Goal: Communication & Community: Answer question/provide support

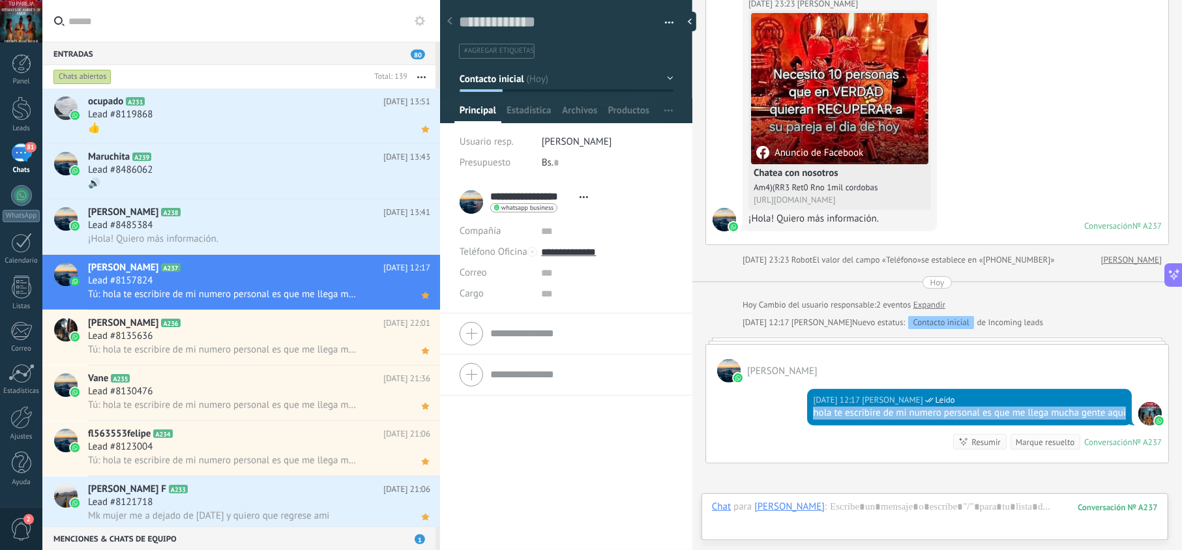
drag, startPoint x: 851, startPoint y: 431, endPoint x: 806, endPoint y: 415, distance: 47.6
click at [809, 417] on div "[DATE] 12:17 [PERSON_NAME] Leído hola te escribire de mi numero personal es que…" at bounding box center [969, 407] width 325 height 37
copy div "hola te escribire de mi numero personal es que me llega mucha gente aqui"
click at [321, 232] on div "¡Hola! Quiero más información." at bounding box center [259, 239] width 342 height 14
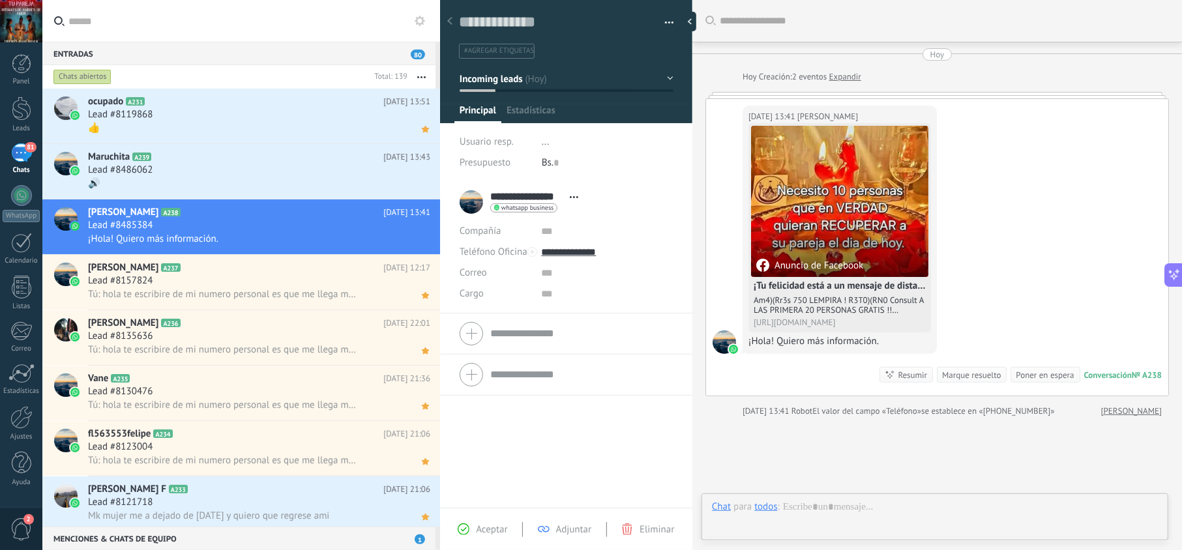
scroll to position [19, 0]
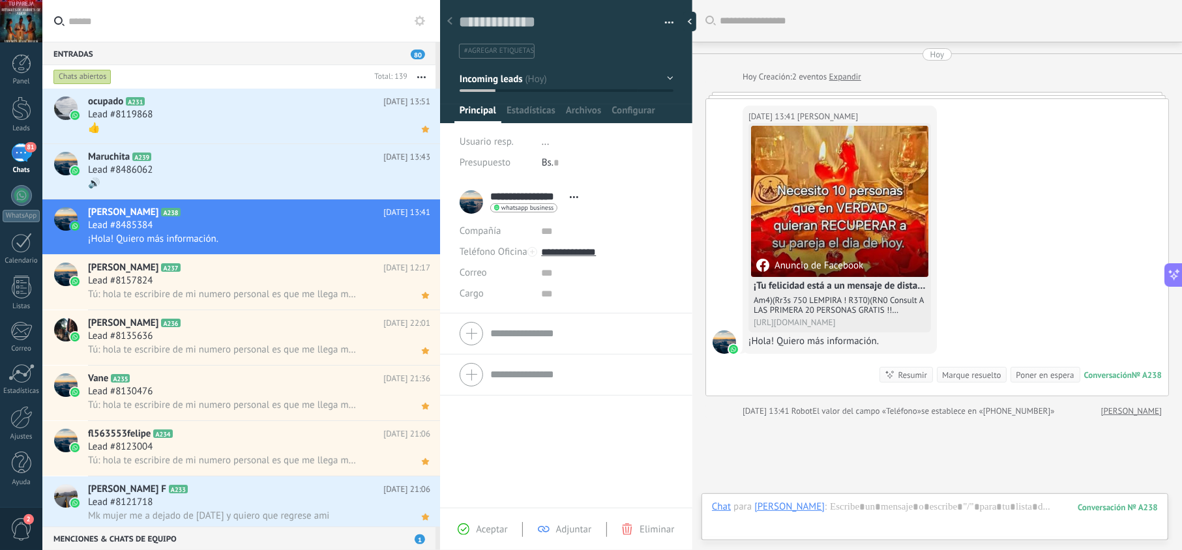
click at [493, 530] on span "Aceptar" at bounding box center [491, 530] width 31 height 12
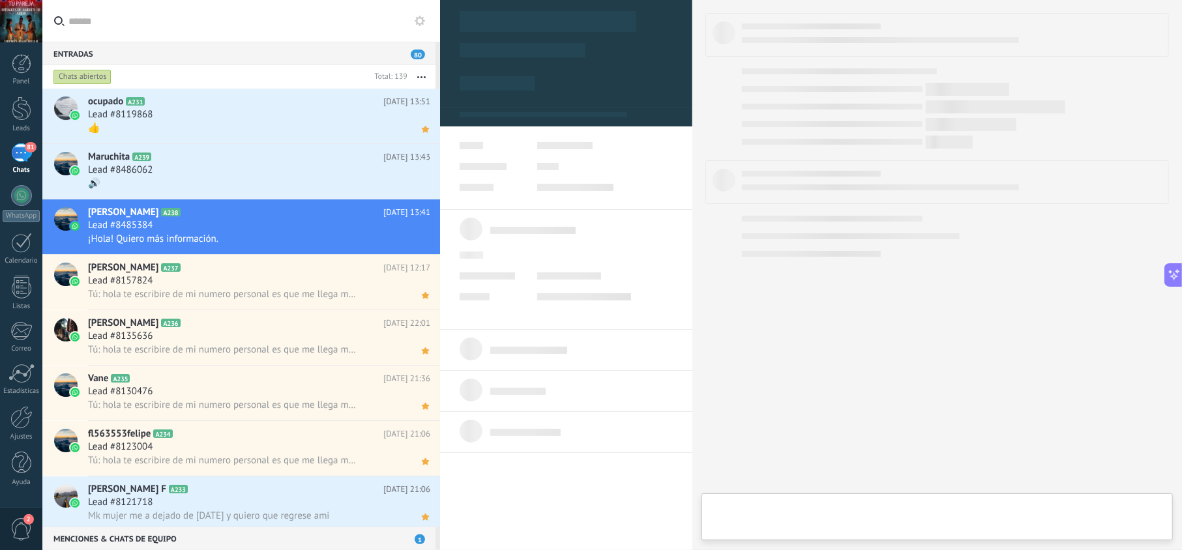
type textarea "**********"
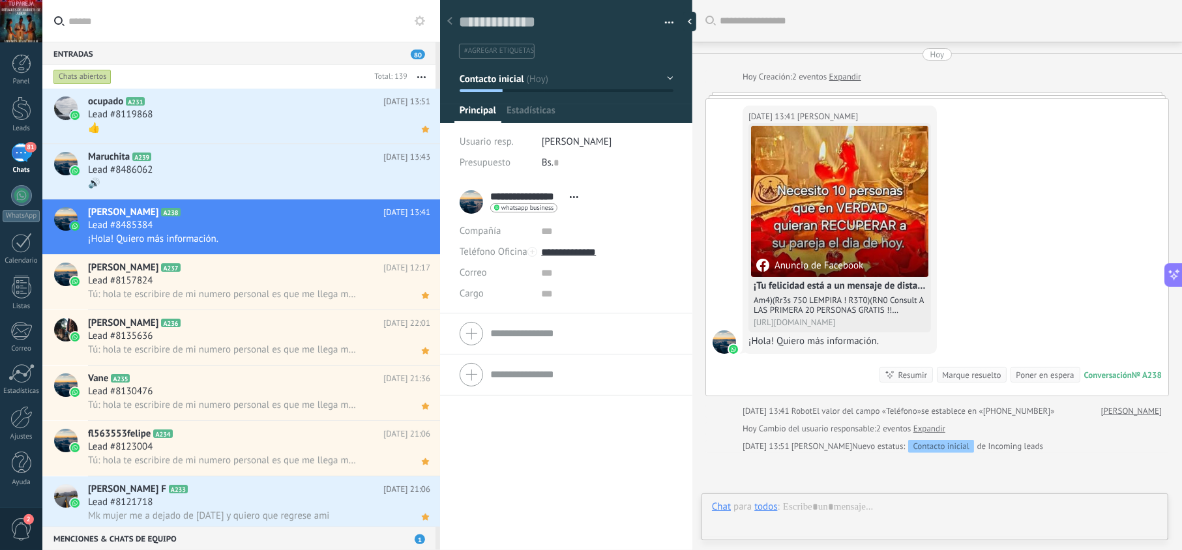
scroll to position [19, 0]
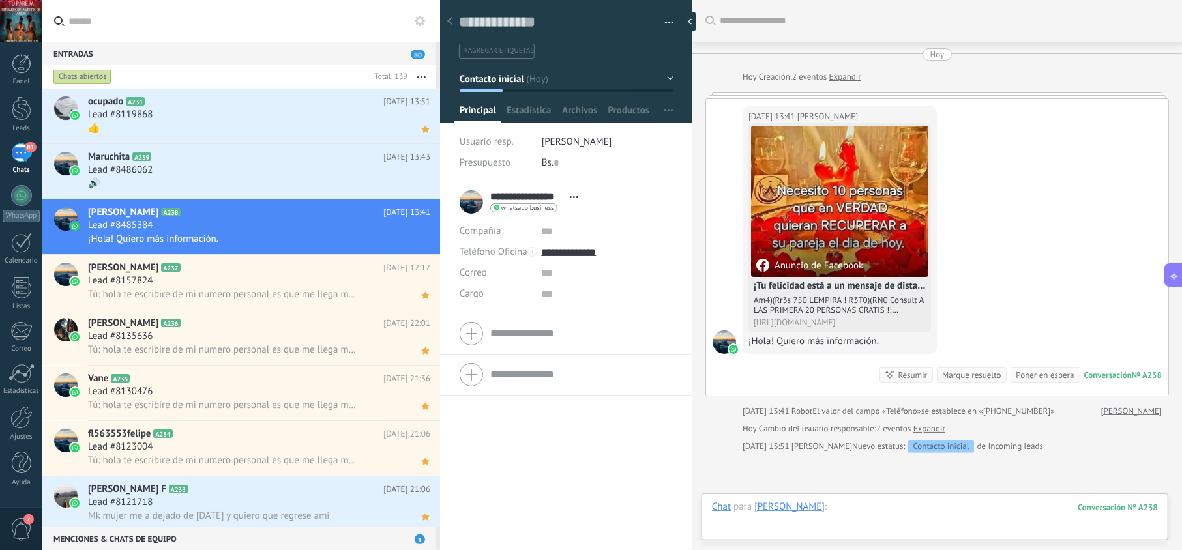
click at [874, 511] on div at bounding box center [935, 520] width 446 height 39
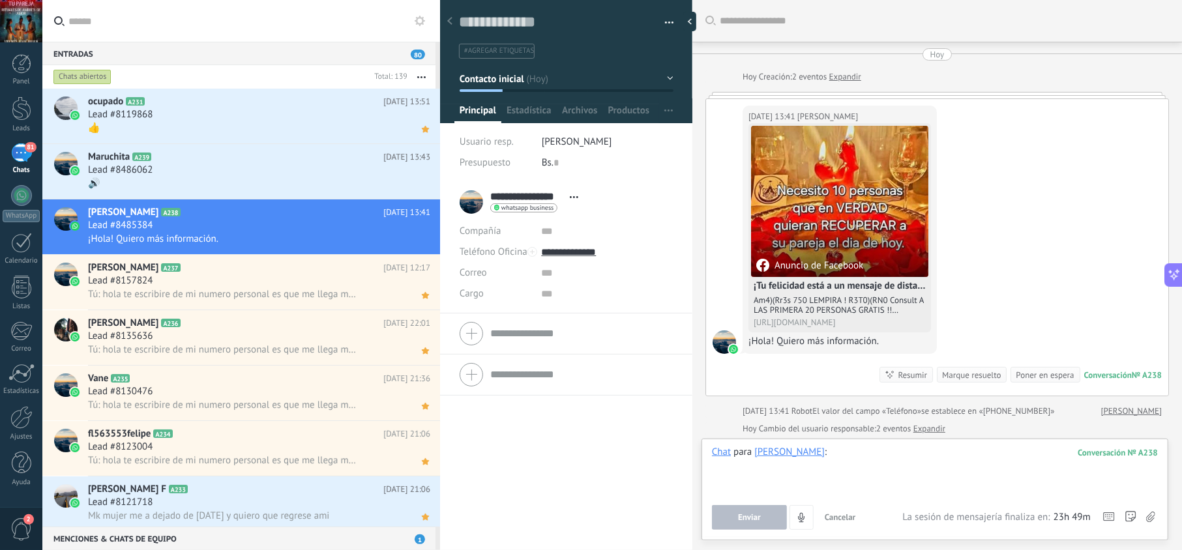
paste div
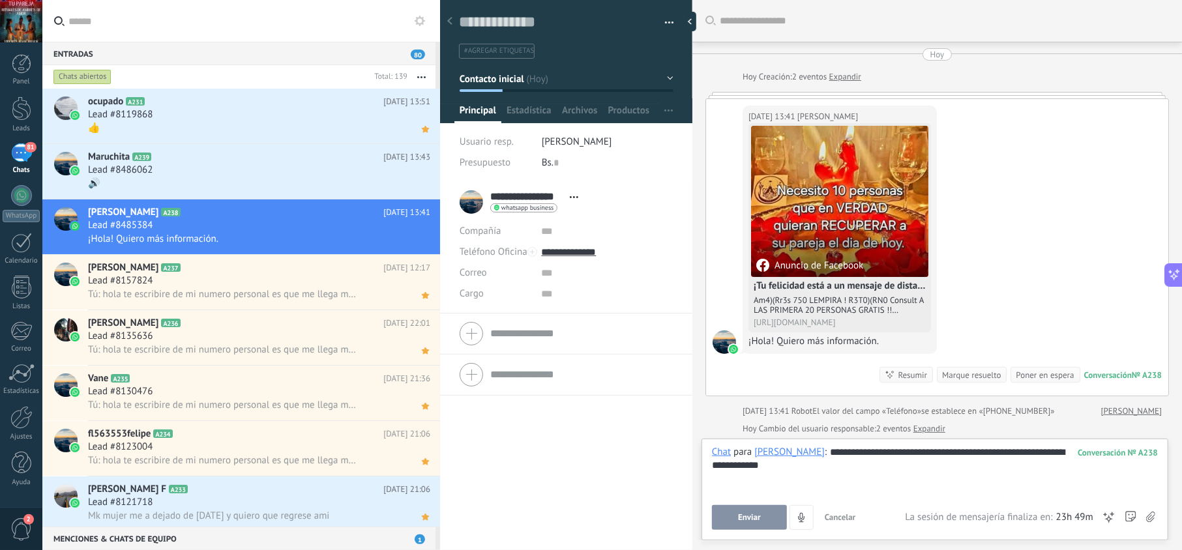
click at [755, 520] on span "Enviar" at bounding box center [749, 517] width 23 height 9
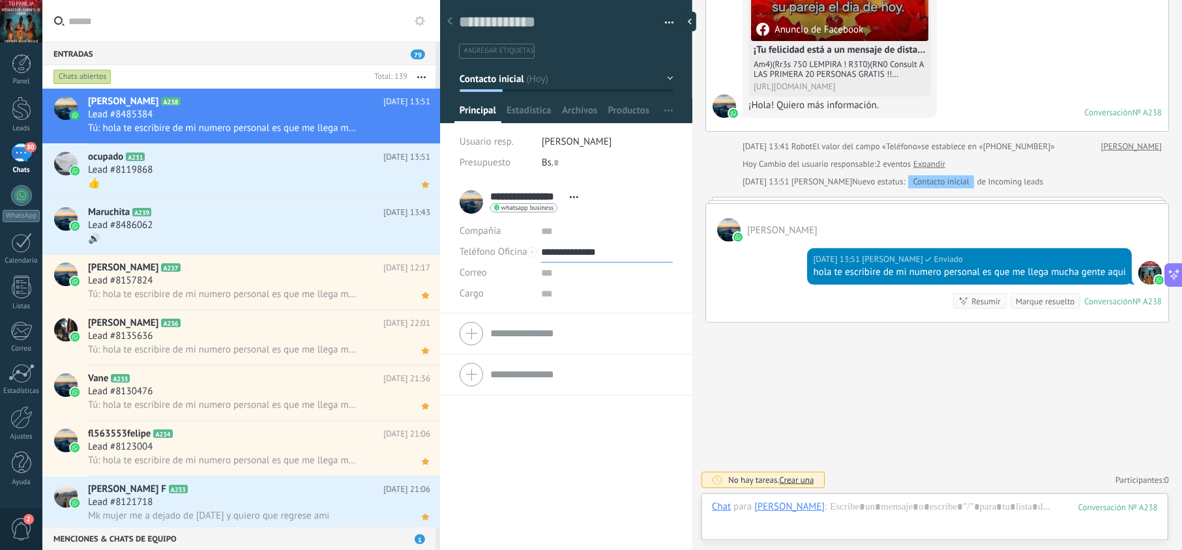
click at [593, 248] on input "**********" at bounding box center [606, 252] width 131 height 21
type input "**********"
click at [595, 314] on div "Copiar" at bounding box center [607, 319] width 130 height 22
click at [424, 129] on use at bounding box center [425, 129] width 7 height 7
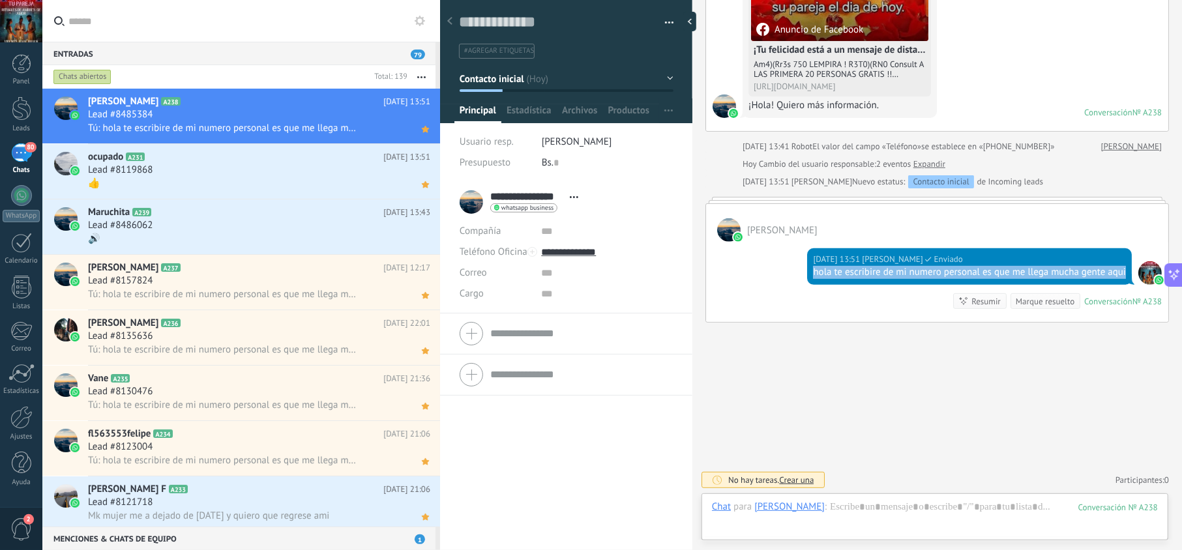
drag, startPoint x: 826, startPoint y: 265, endPoint x: 805, endPoint y: 260, distance: 21.5
click at [807, 260] on div "[DATE] 13:51 [PERSON_NAME] Enviado hola te escribire de mi numero personal es q…" at bounding box center [969, 266] width 325 height 37
copy div "hola te escribire de mi numero personal es que me llega mucha gente aqui"
click at [247, 223] on div "Lead #8486062" at bounding box center [259, 225] width 342 height 13
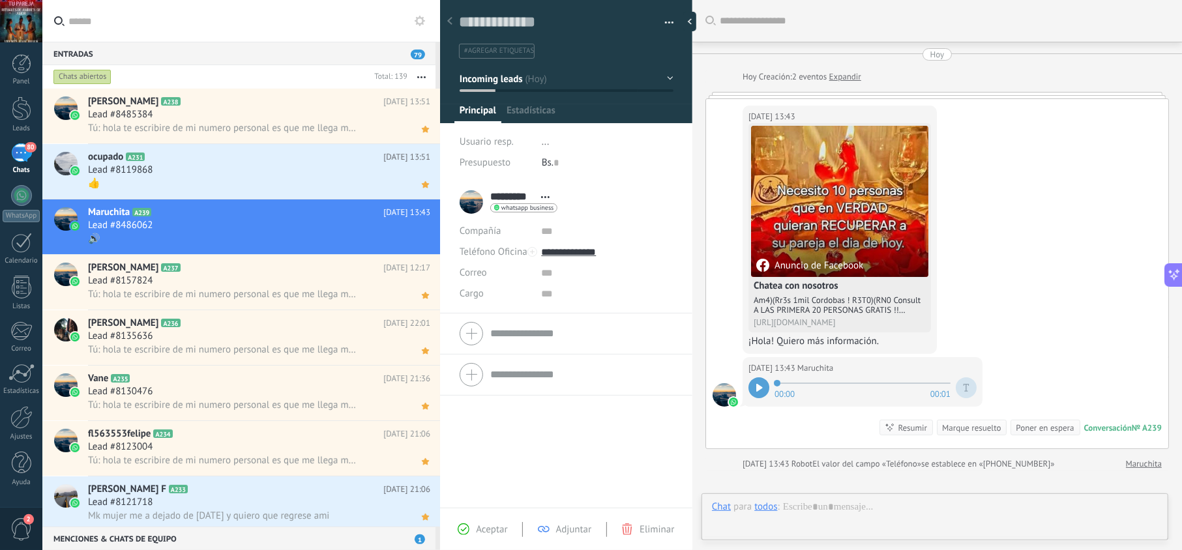
scroll to position [149, 0]
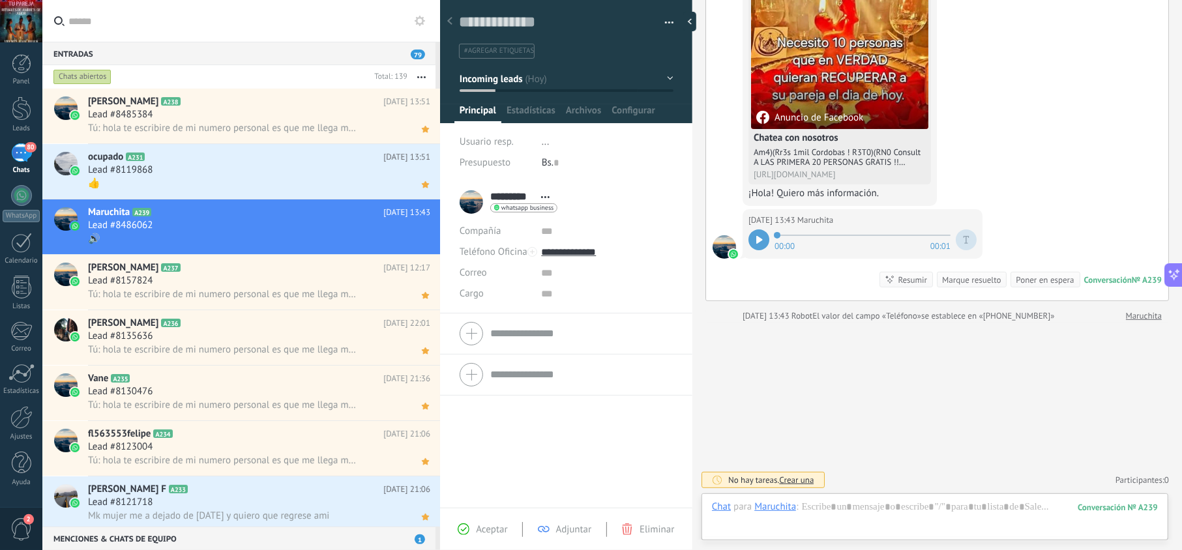
click at [488, 524] on span "Aceptar" at bounding box center [491, 530] width 31 height 12
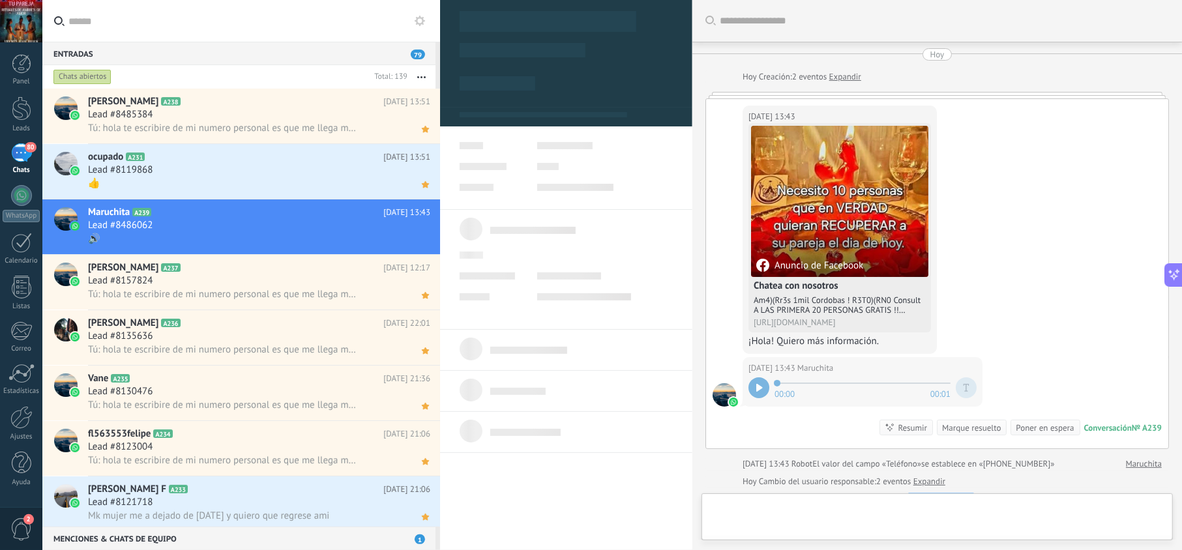
type textarea "**********"
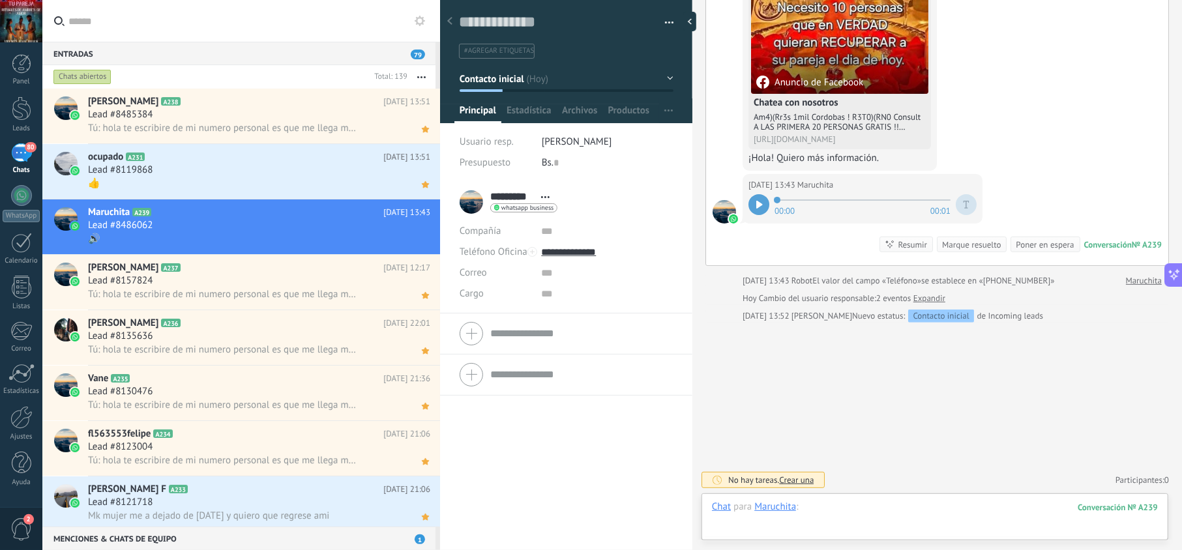
click at [891, 512] on div at bounding box center [935, 520] width 446 height 39
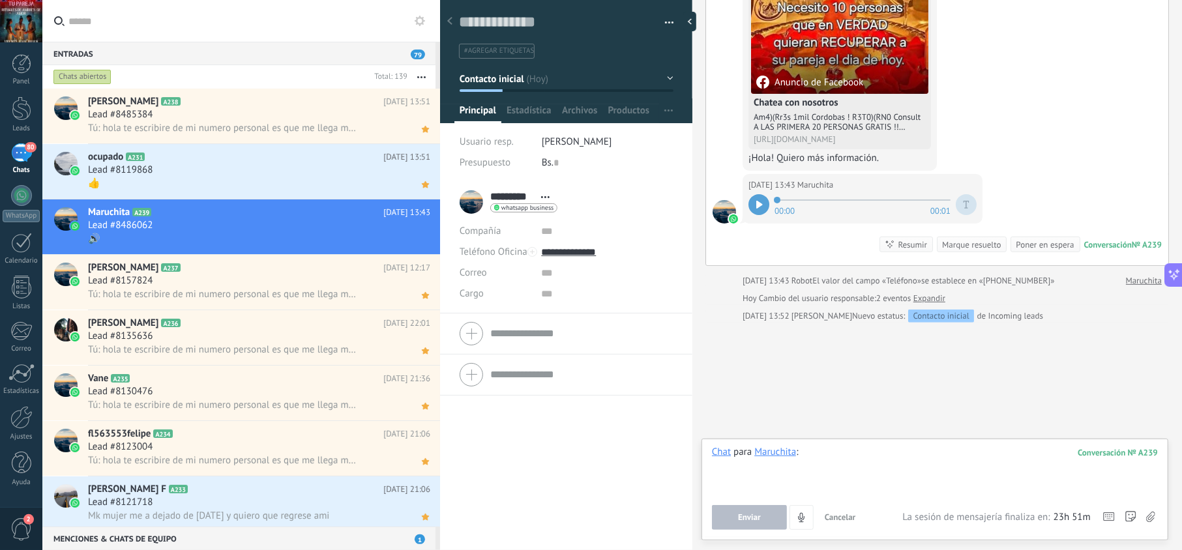
paste div
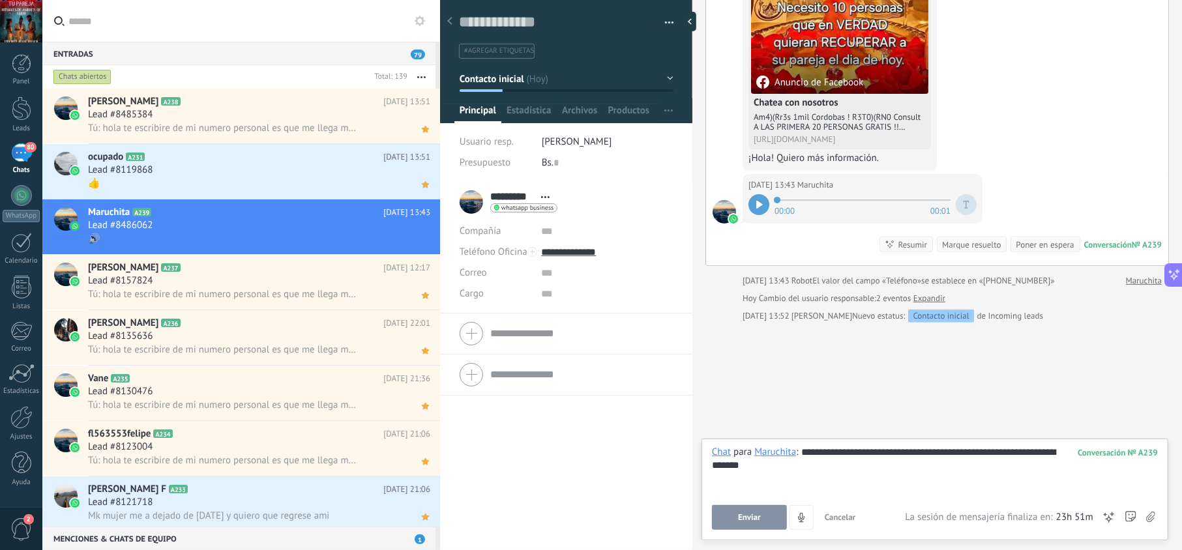
click at [762, 512] on button "Enviar" at bounding box center [749, 517] width 75 height 25
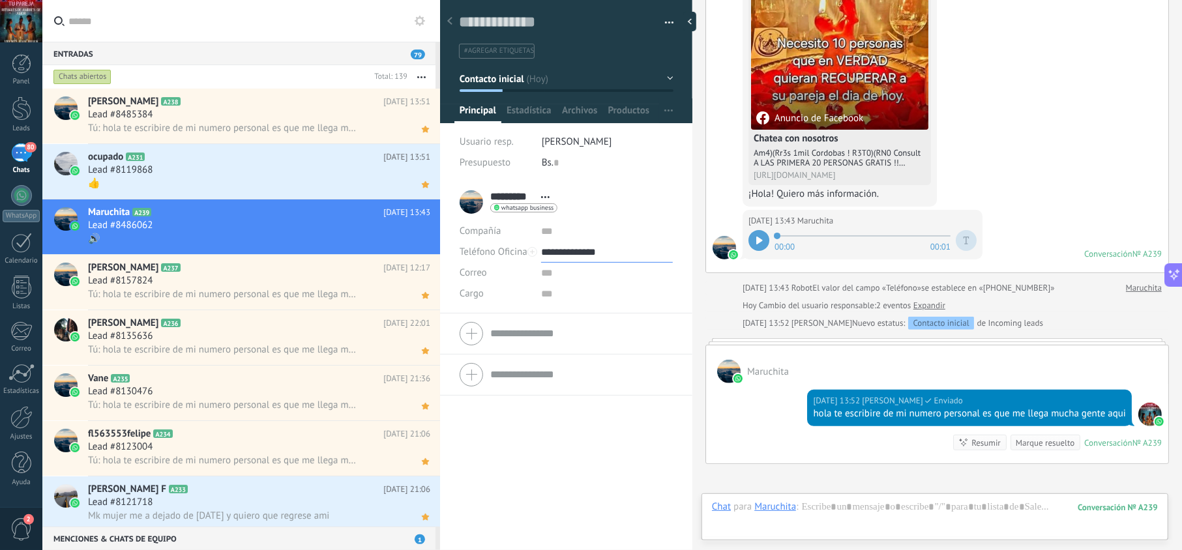
click at [585, 253] on input "**********" at bounding box center [606, 252] width 131 height 21
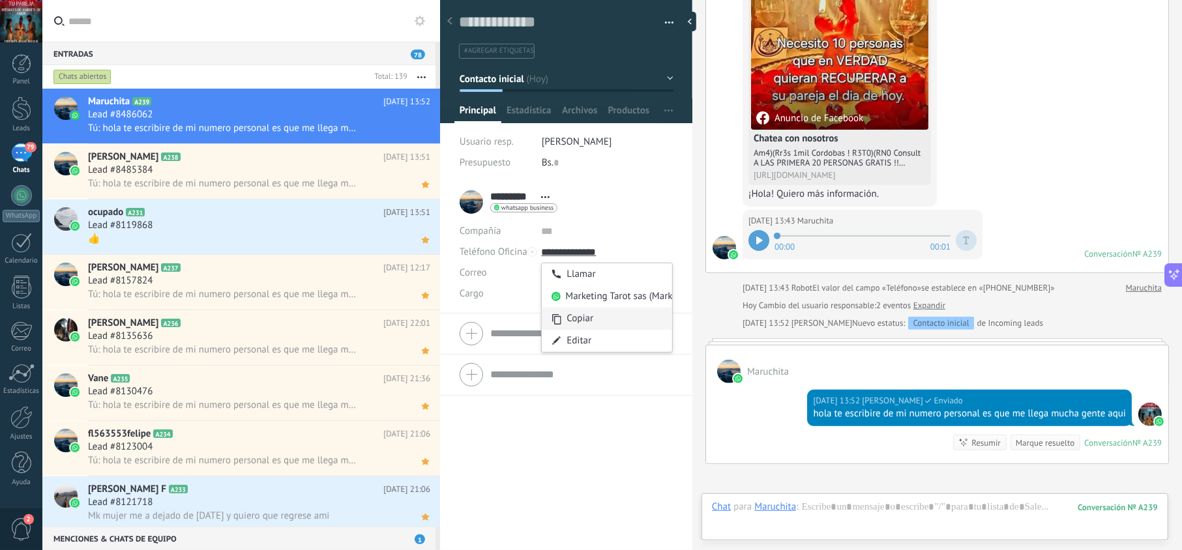
type input "**********"
click at [590, 321] on div "Copiar" at bounding box center [607, 319] width 130 height 22
drag, startPoint x: 864, startPoint y: 421, endPoint x: 818, endPoint y: 418, distance: 46.4
click at [807, 413] on div "[DATE] 13:52 [PERSON_NAME] Entregado hola te escribire de mi numero personal es…" at bounding box center [969, 408] width 325 height 37
click at [836, 427] on div "[DATE] 13:52 [PERSON_NAME] Entregado hola te escribire de mi numero personal es…" at bounding box center [969, 408] width 325 height 37
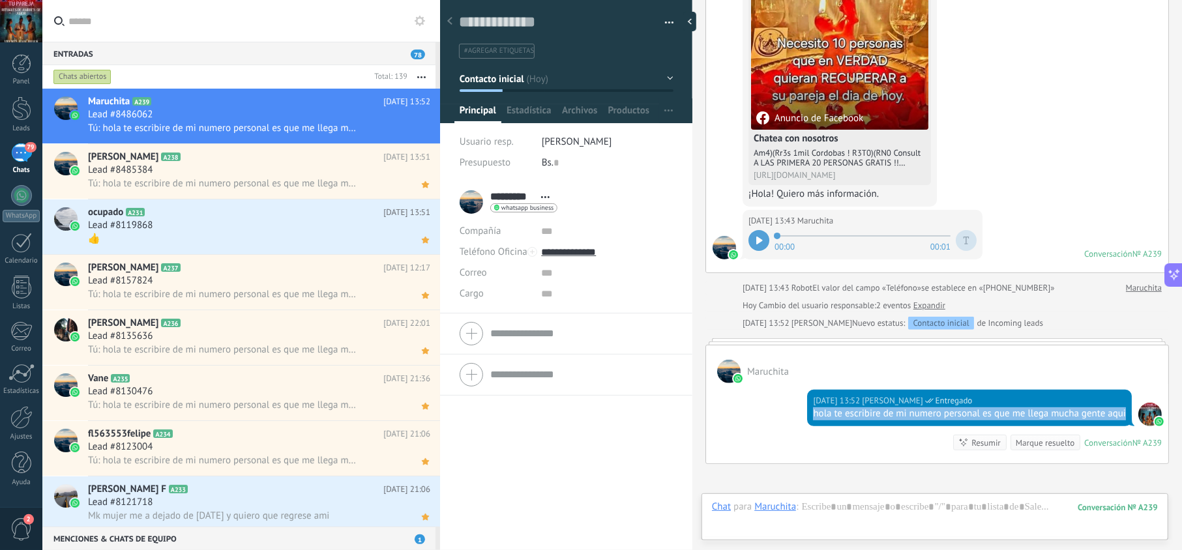
drag, startPoint x: 840, startPoint y: 432, endPoint x: 805, endPoint y: 419, distance: 37.6
click at [807, 419] on div "[DATE] 13:52 [PERSON_NAME] Entregado hola te escribire de mi numero personal es…" at bounding box center [969, 408] width 325 height 37
copy div "hola te escribire de mi numero personal es que me llega mucha gente aqui"
drag, startPoint x: 416, startPoint y: 136, endPoint x: 397, endPoint y: 159, distance: 30.1
click at [0, 0] on icon at bounding box center [0, 0] width 0 height 0
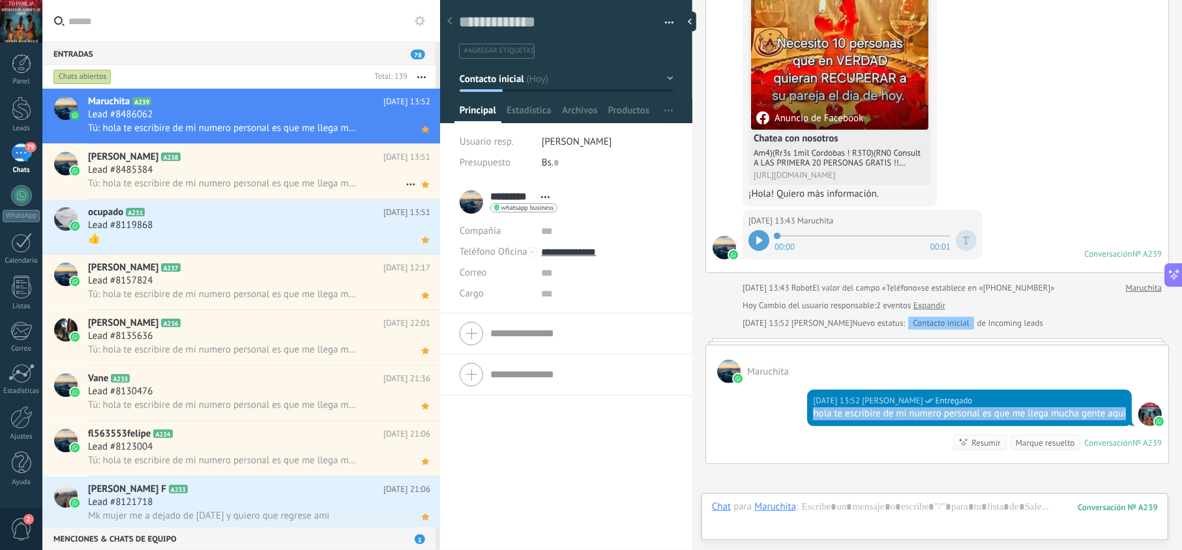
click at [313, 165] on div "Lead #8485384" at bounding box center [259, 170] width 342 height 13
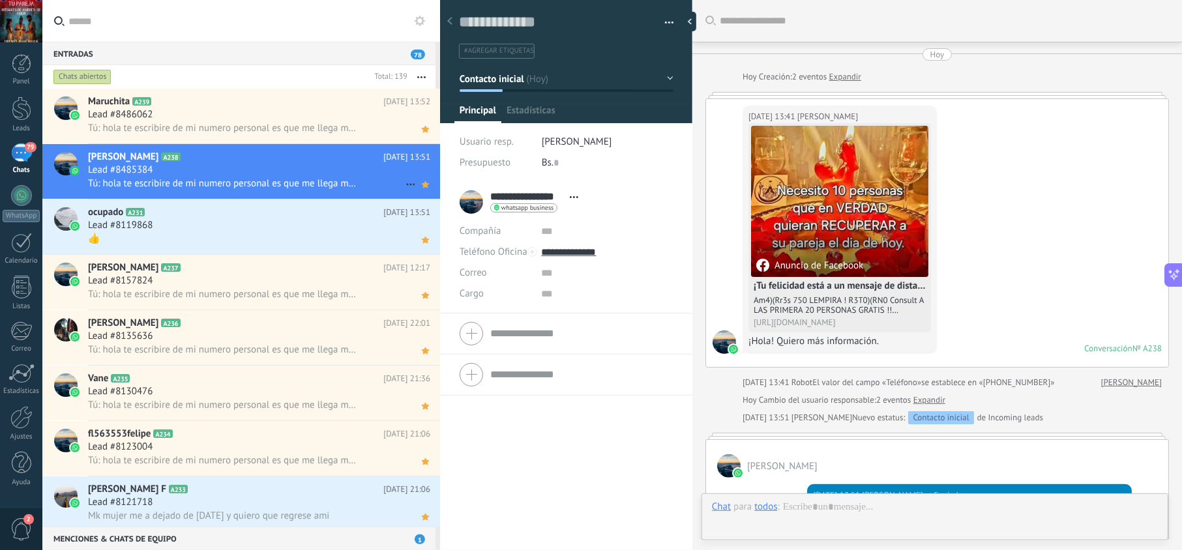
scroll to position [252, 0]
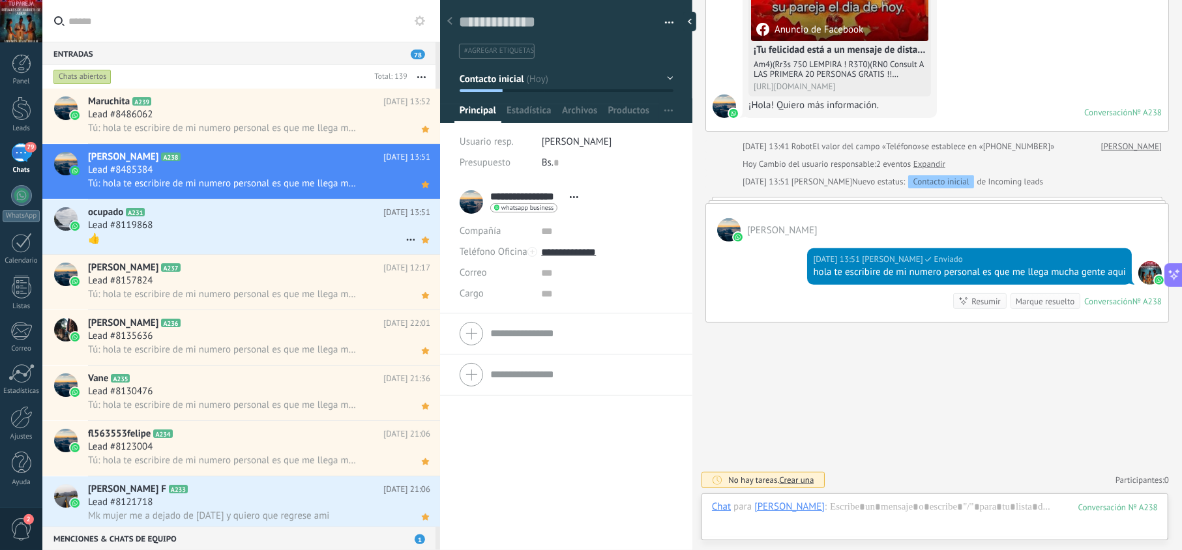
click at [306, 233] on div "👍" at bounding box center [259, 239] width 342 height 14
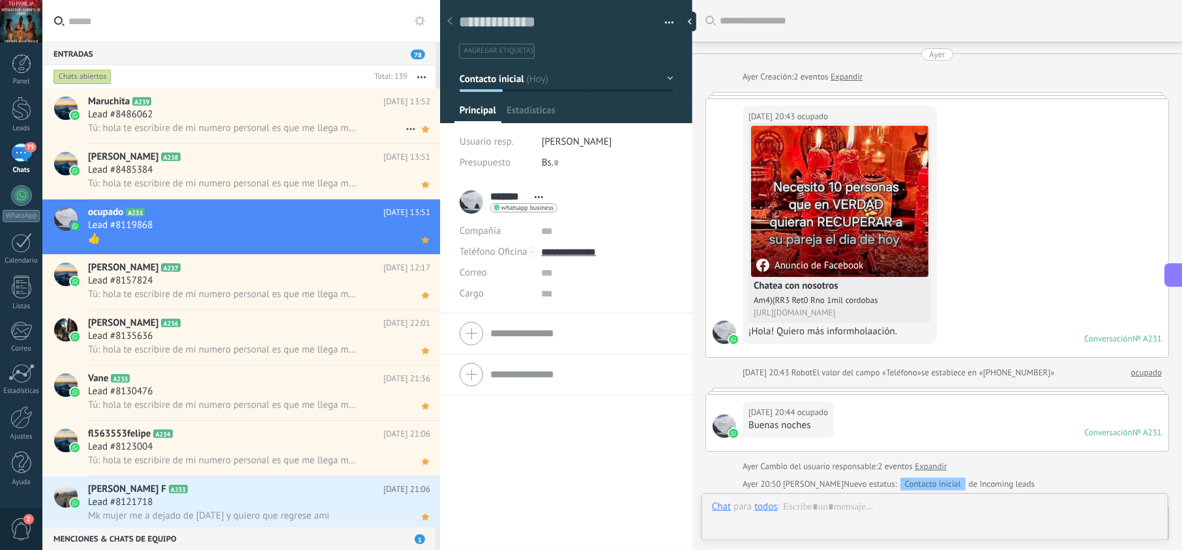
scroll to position [430, 0]
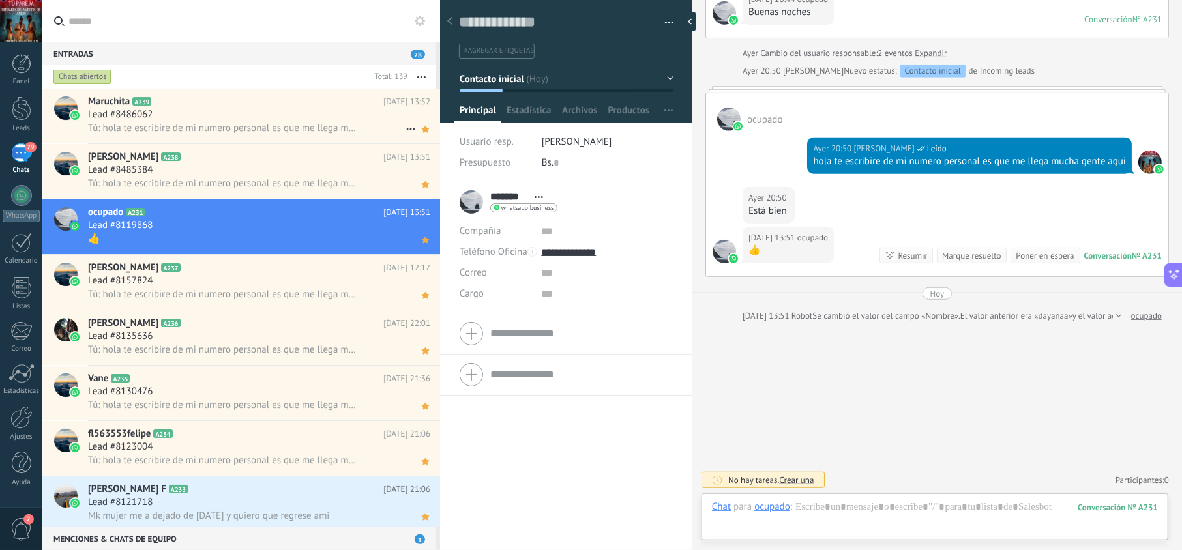
click at [291, 117] on div "Lead #8486062" at bounding box center [259, 114] width 342 height 13
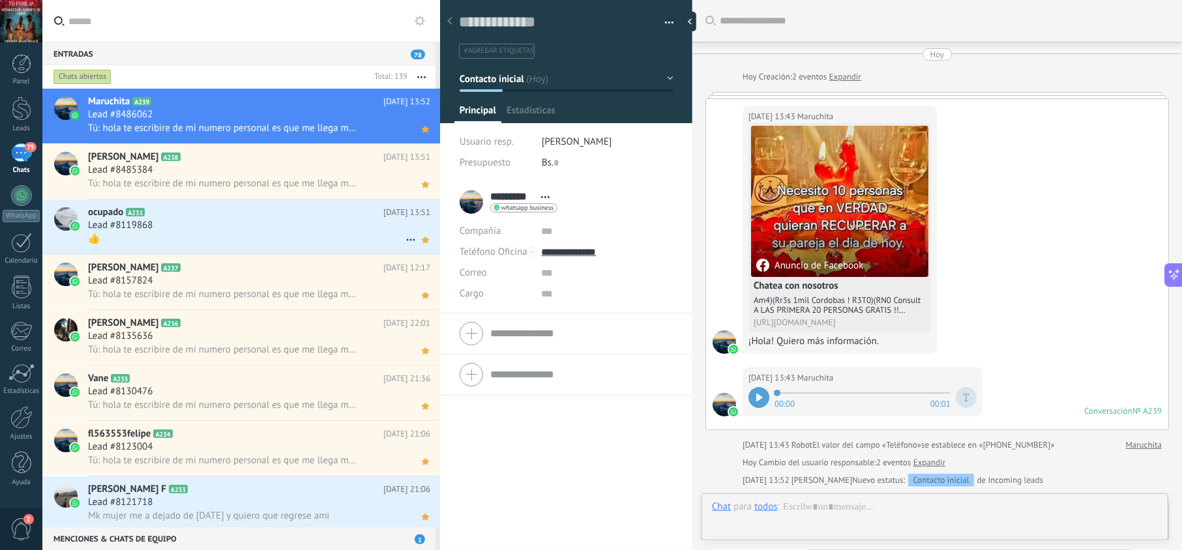
scroll to position [314, 0]
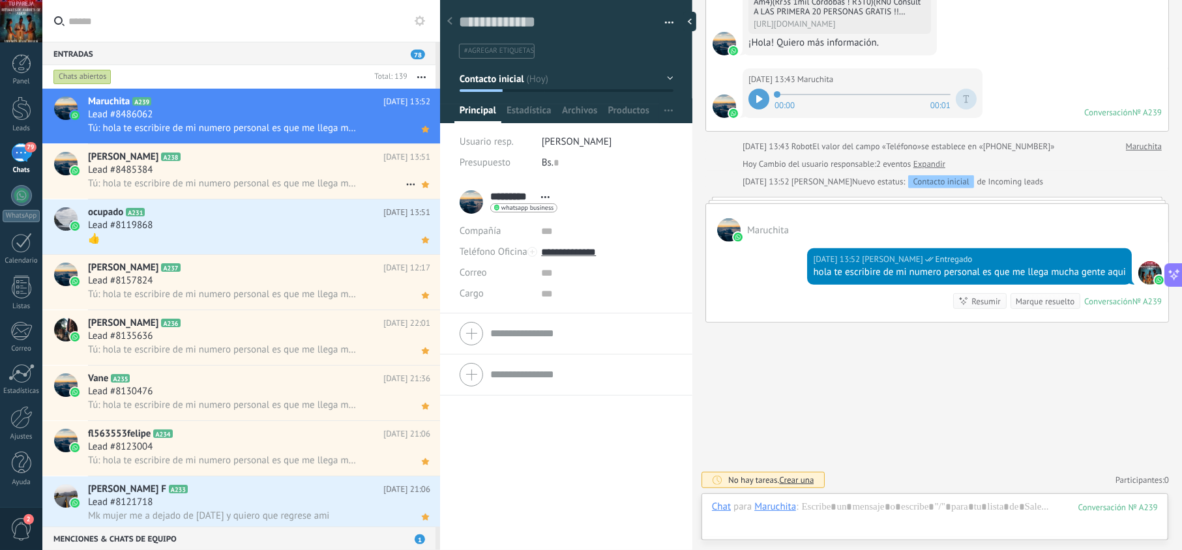
click at [277, 185] on span "Tú: hola te escribire de mi numero personal es que me llega mucha gente aqui" at bounding box center [223, 183] width 271 height 12
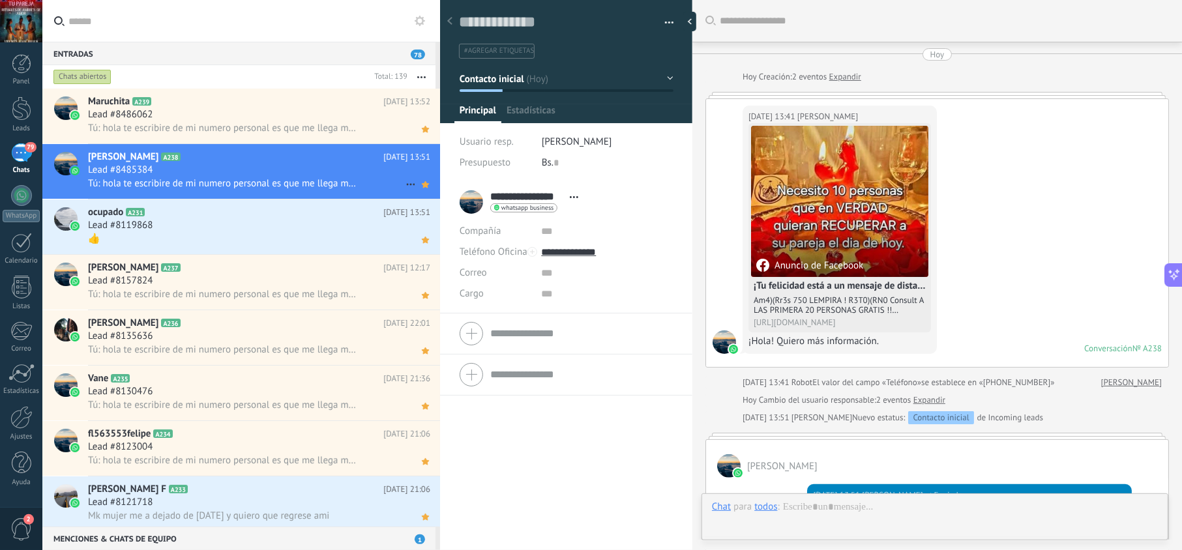
scroll to position [252, 0]
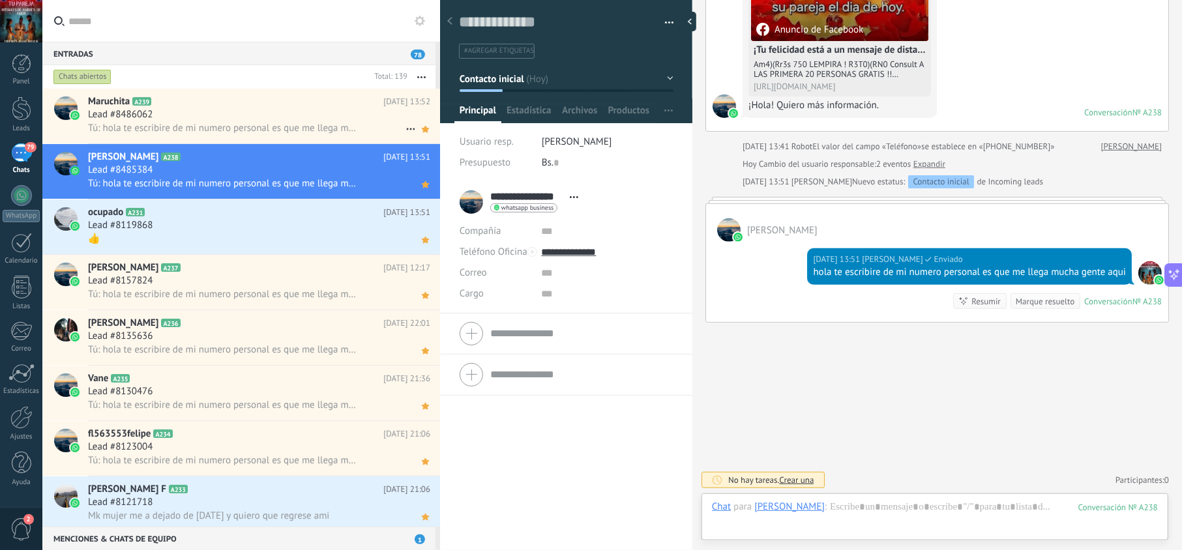
click at [285, 140] on div "Maruchita A239 [DATE] 13:52 Lead #8486062 Tú: hola te escribire de mi numero pe…" at bounding box center [264, 116] width 352 height 55
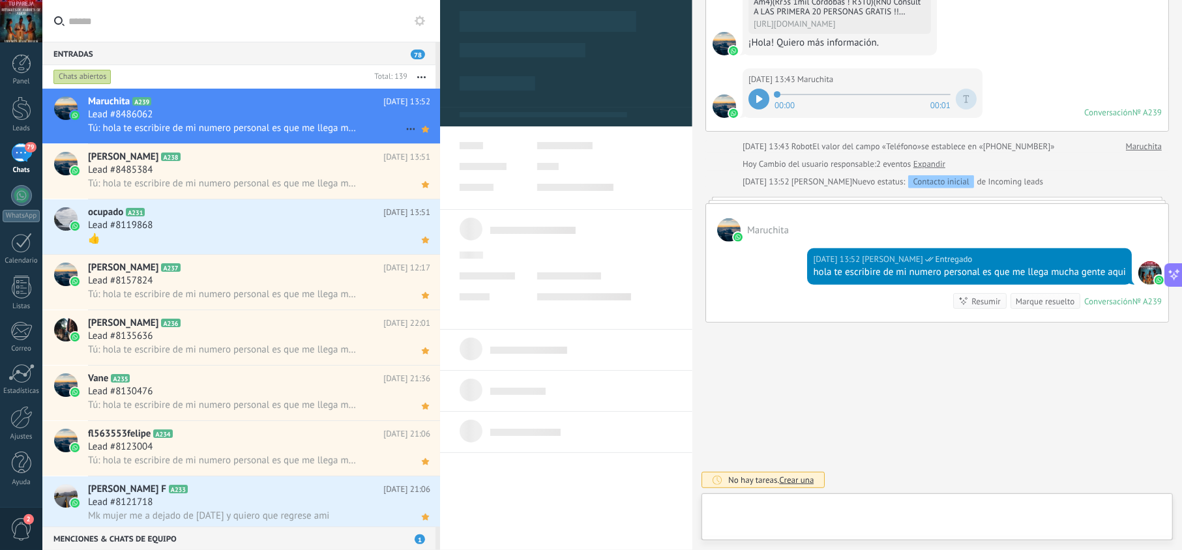
scroll to position [19, 0]
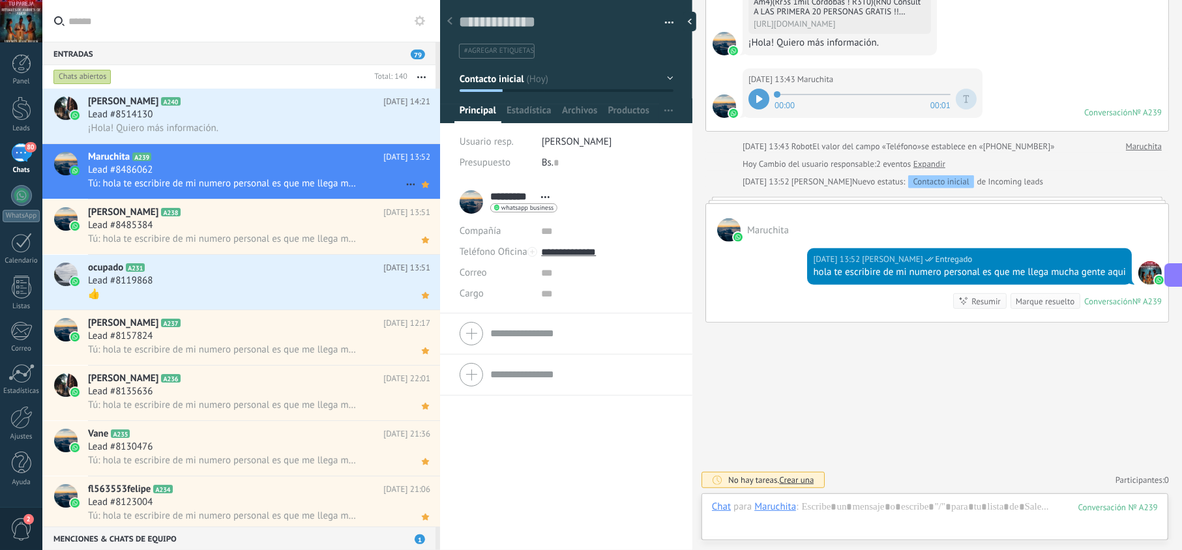
click at [285, 179] on span "Tú: hola te escribire de mi numero personal es que me llega mucha gente aqui" at bounding box center [223, 183] width 271 height 12
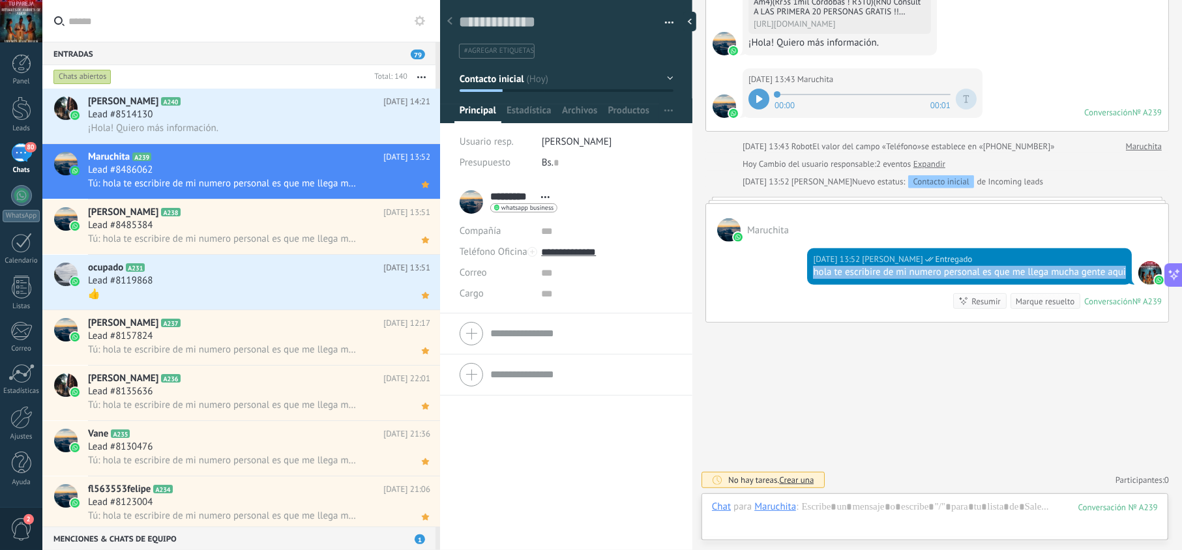
drag, startPoint x: 838, startPoint y: 275, endPoint x: 802, endPoint y: 262, distance: 38.2
click at [802, 262] on div "[DATE] 13:52 [PERSON_NAME] Entregado hola te escribire de mi numero personal es…" at bounding box center [937, 282] width 462 height 80
copy div "hola te escribire de mi numero personal es que me llega mucha gente aqui"
click at [307, 115] on div "Lead #8514130" at bounding box center [259, 114] width 342 height 13
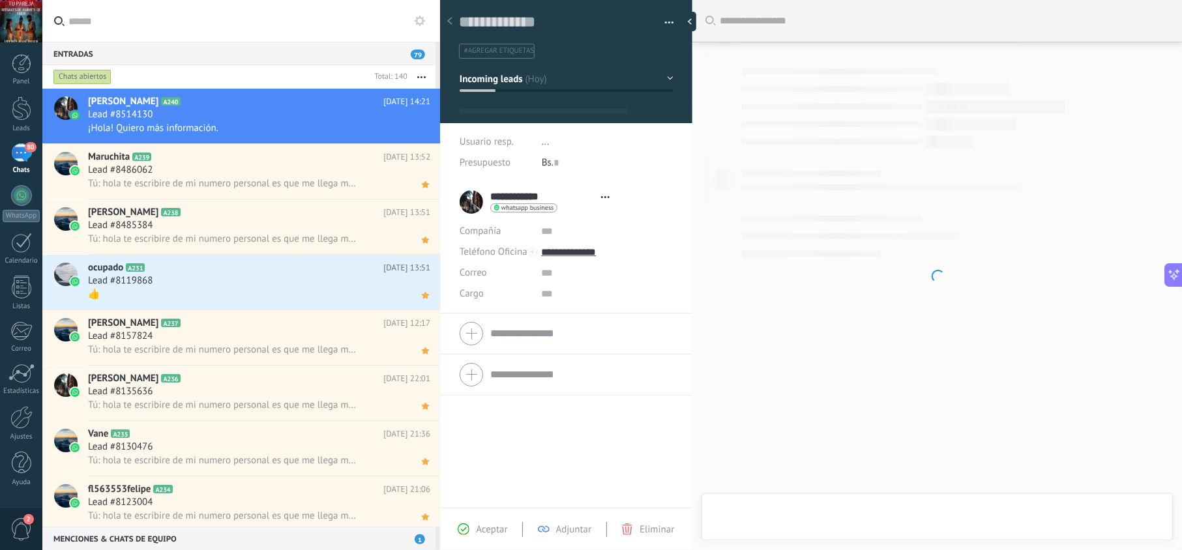
scroll to position [19, 0]
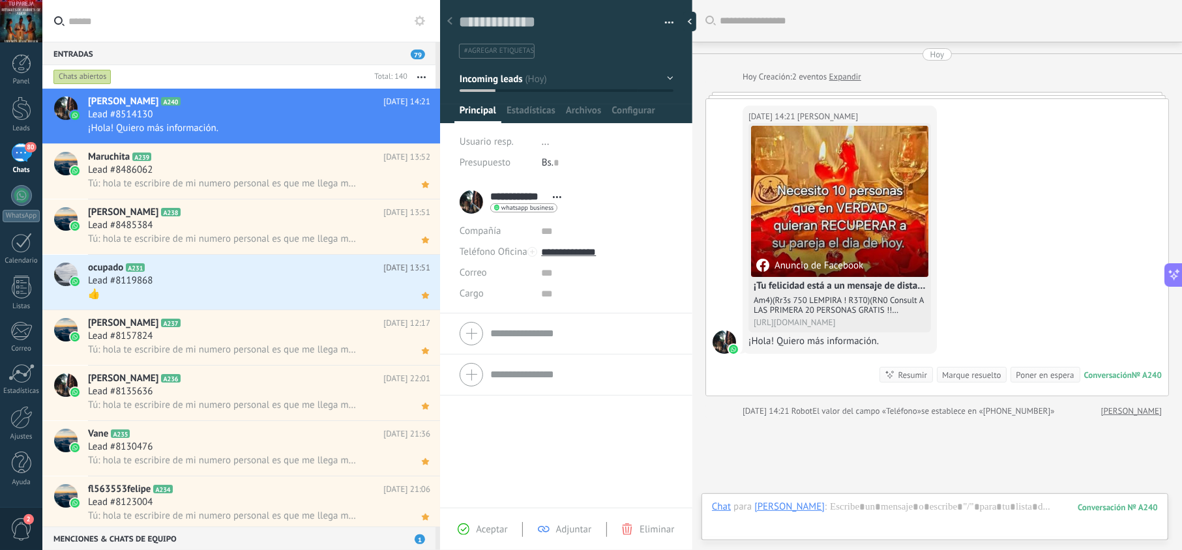
click at [506, 532] on div "Aceptar Adjuntar Eliminar" at bounding box center [566, 529] width 246 height 15
click at [503, 532] on span "Aceptar" at bounding box center [491, 530] width 31 height 12
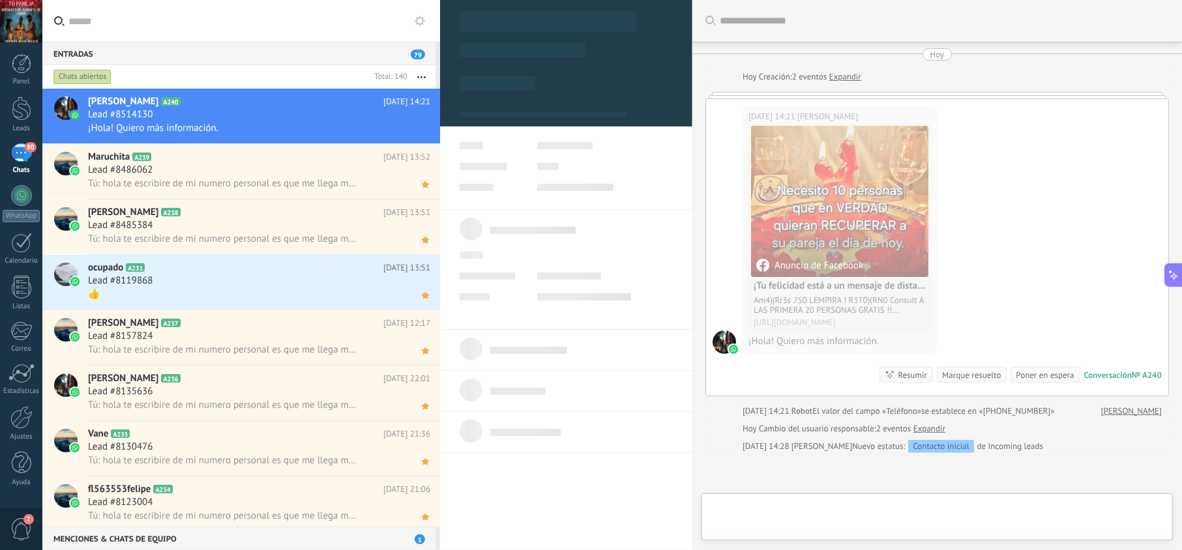
type textarea "**********"
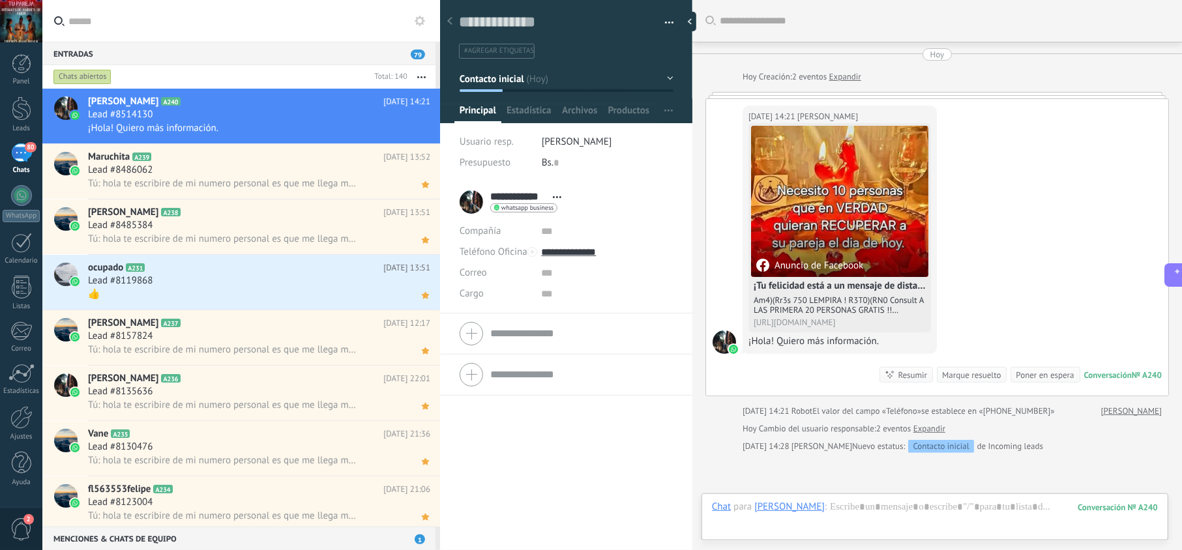
click at [806, 507] on div "[PERSON_NAME]" at bounding box center [790, 507] width 70 height 12
click at [806, 507] on input "text" at bounding box center [787, 507] width 65 height 12
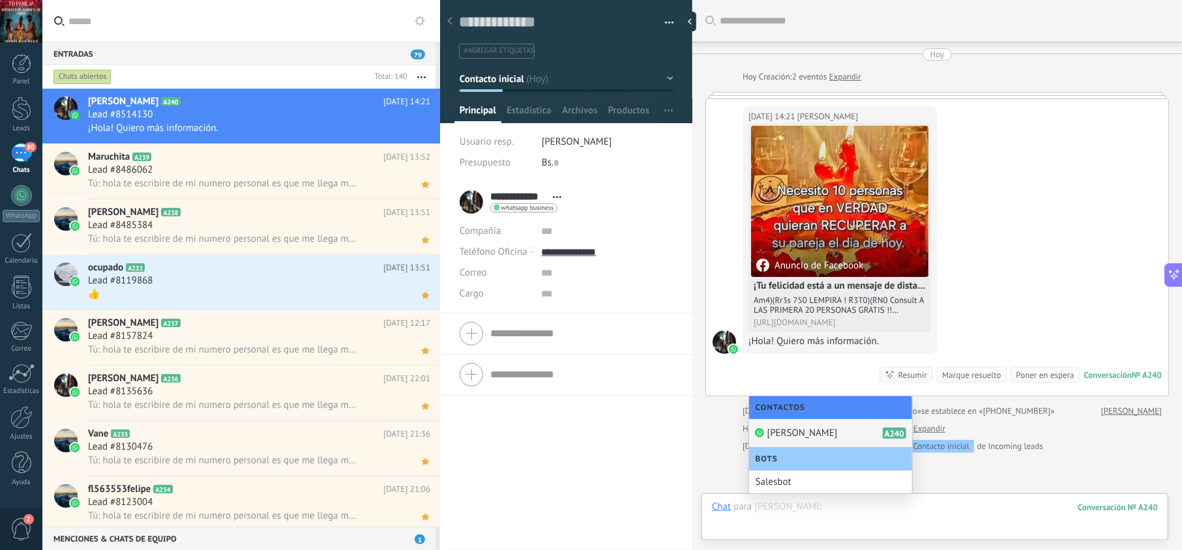
click at [861, 509] on div at bounding box center [935, 520] width 446 height 39
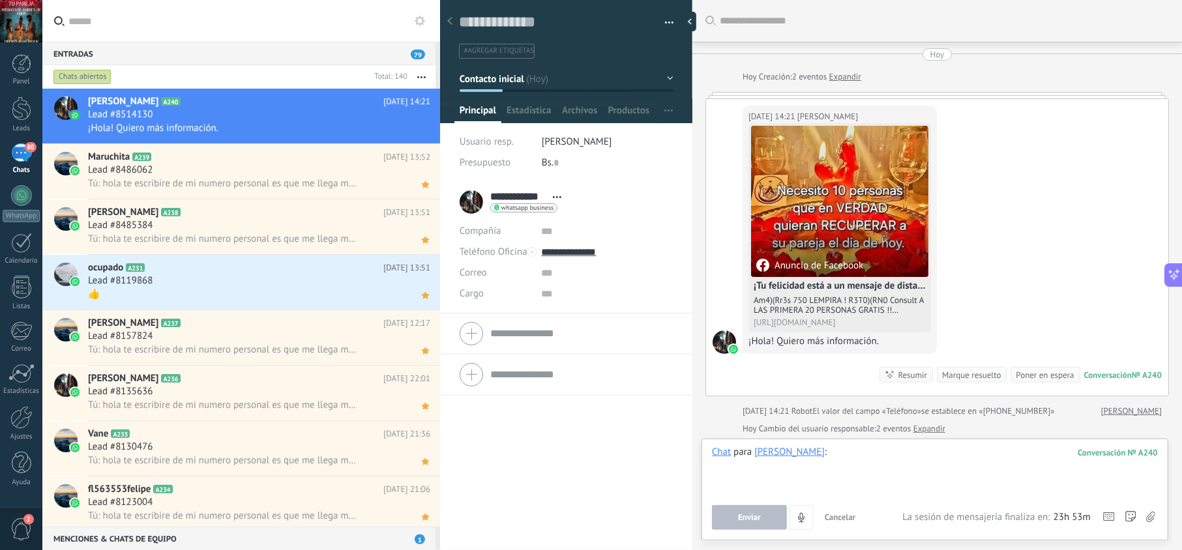
paste div
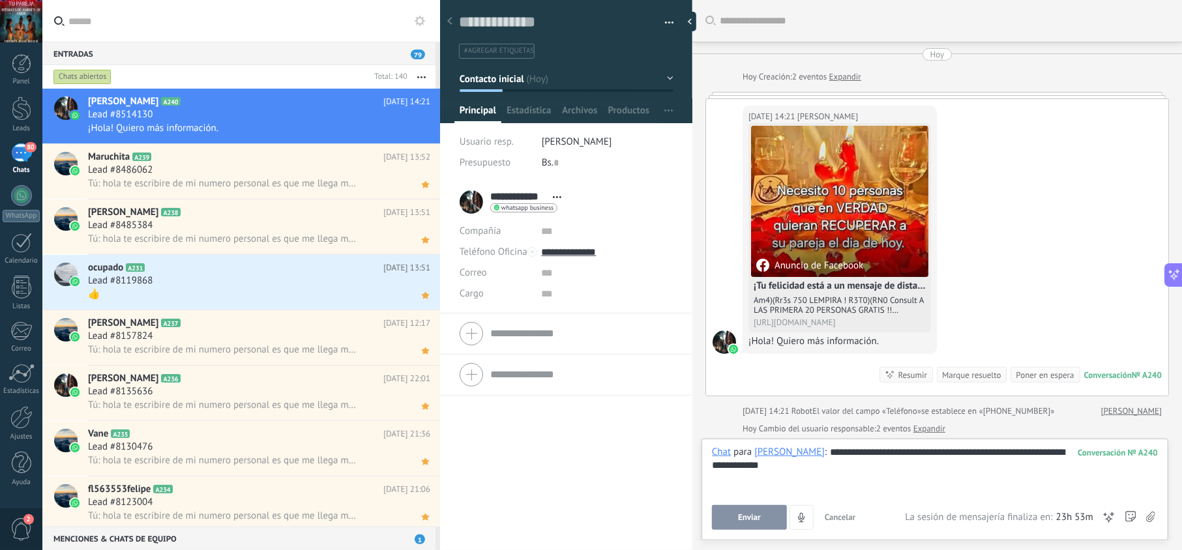
click at [741, 522] on span "Enviar" at bounding box center [749, 517] width 23 height 9
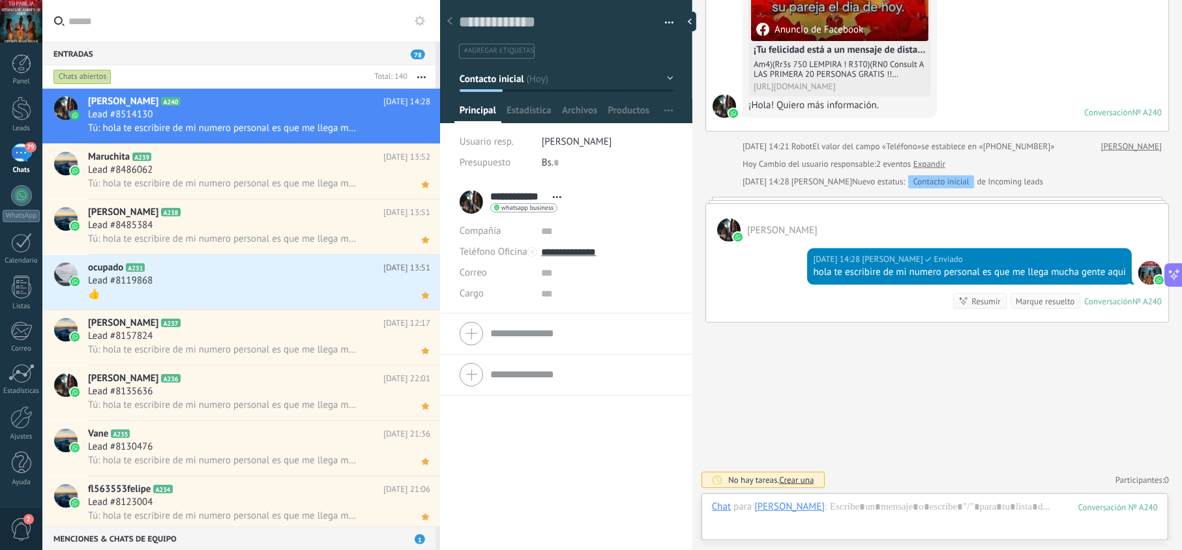
drag, startPoint x: 415, startPoint y: 128, endPoint x: 449, endPoint y: 176, distance: 58.1
click at [0, 0] on icon at bounding box center [0, 0] width 0 height 0
click at [595, 256] on input "**********" at bounding box center [606, 252] width 131 height 21
type input "**********"
click at [586, 321] on div "Copiar" at bounding box center [607, 319] width 130 height 22
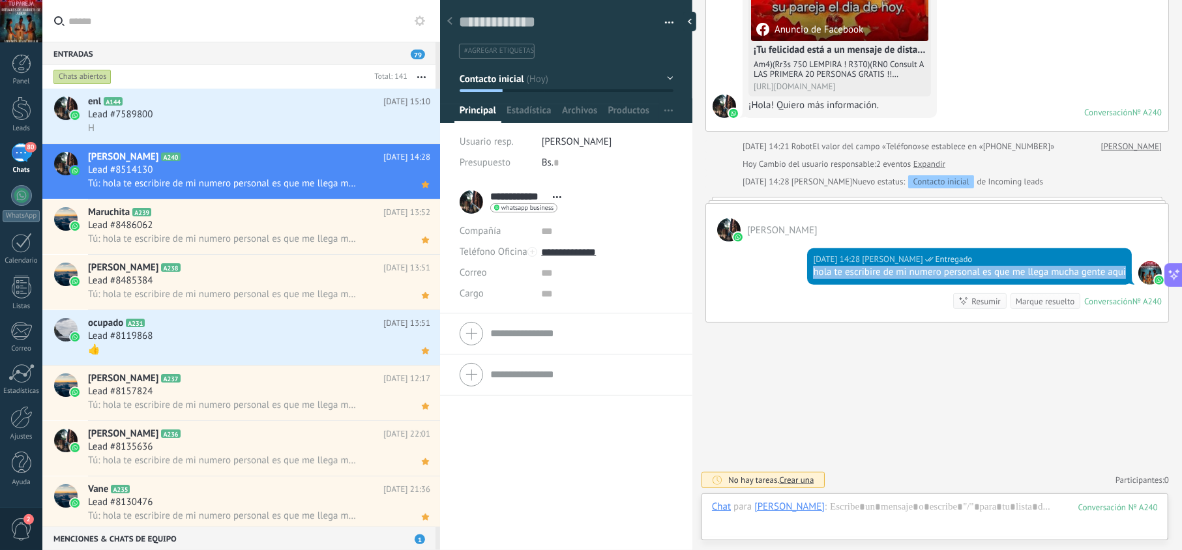
drag, startPoint x: 878, startPoint y: 270, endPoint x: 806, endPoint y: 262, distance: 72.2
click at [807, 262] on div "[DATE] 14:28 [PERSON_NAME] Entregado hola te escribire de mi numero personal es…" at bounding box center [969, 266] width 325 height 37
copy div "hola te escribire de mi numero personal es que me llega mucha gente aqui"
click at [272, 116] on div "Lead #7589800" at bounding box center [259, 114] width 342 height 13
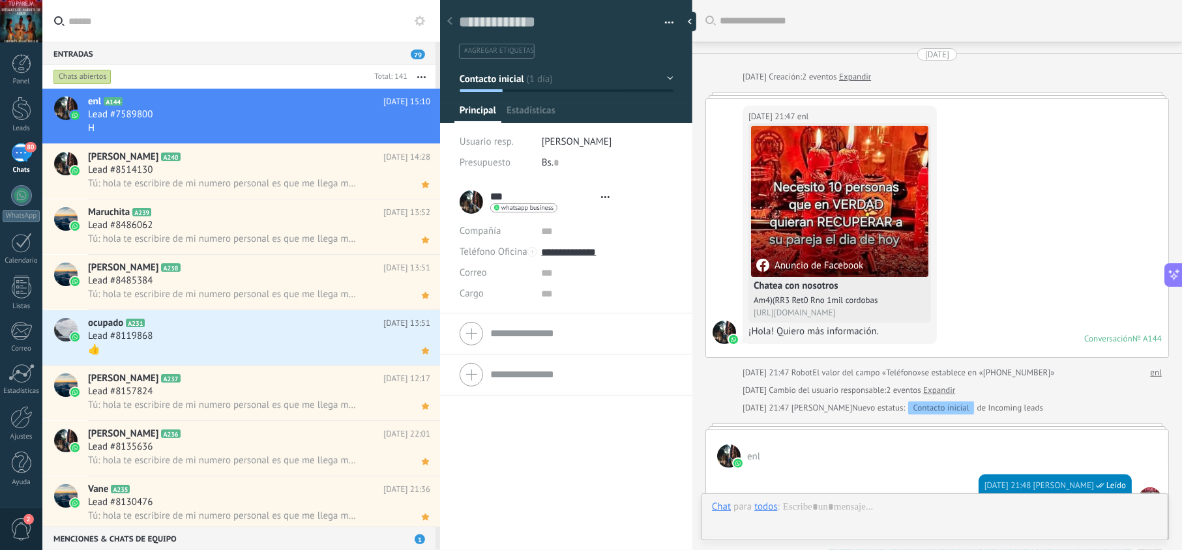
type textarea "**********"
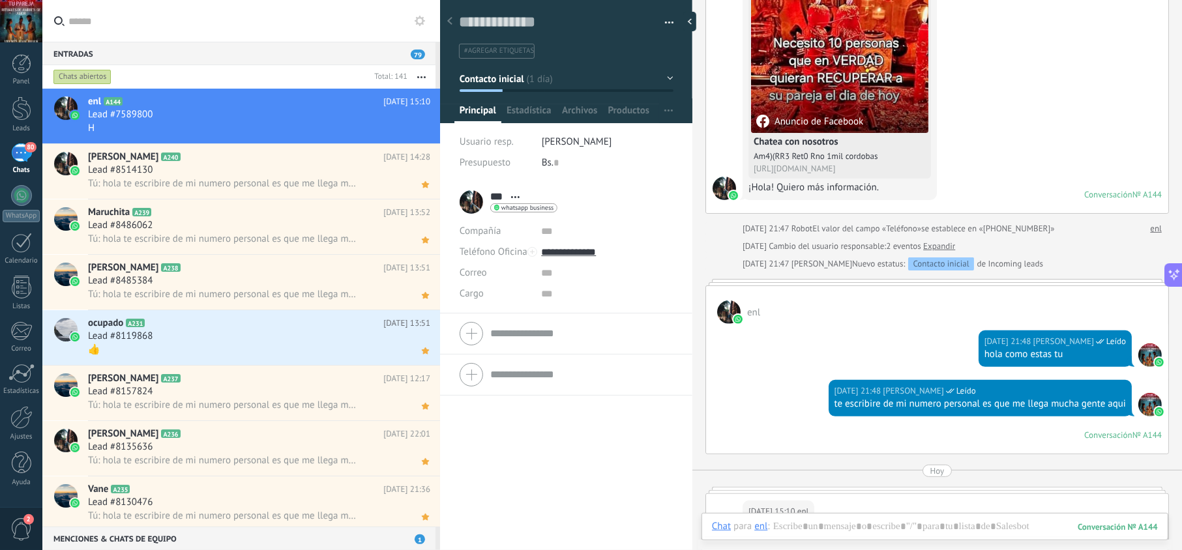
scroll to position [376, 0]
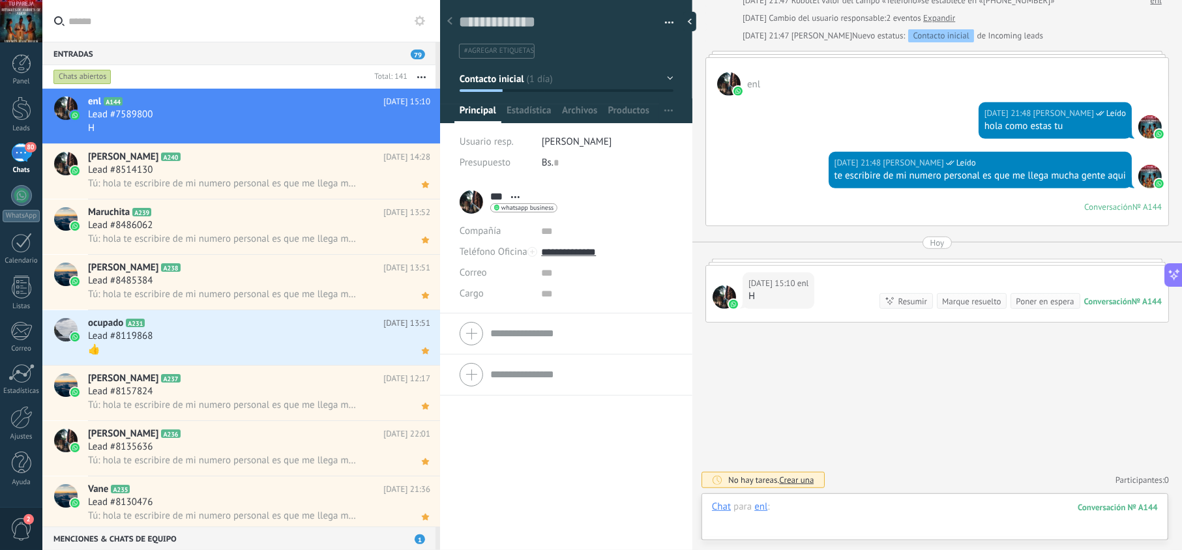
click at [895, 509] on div at bounding box center [935, 520] width 446 height 39
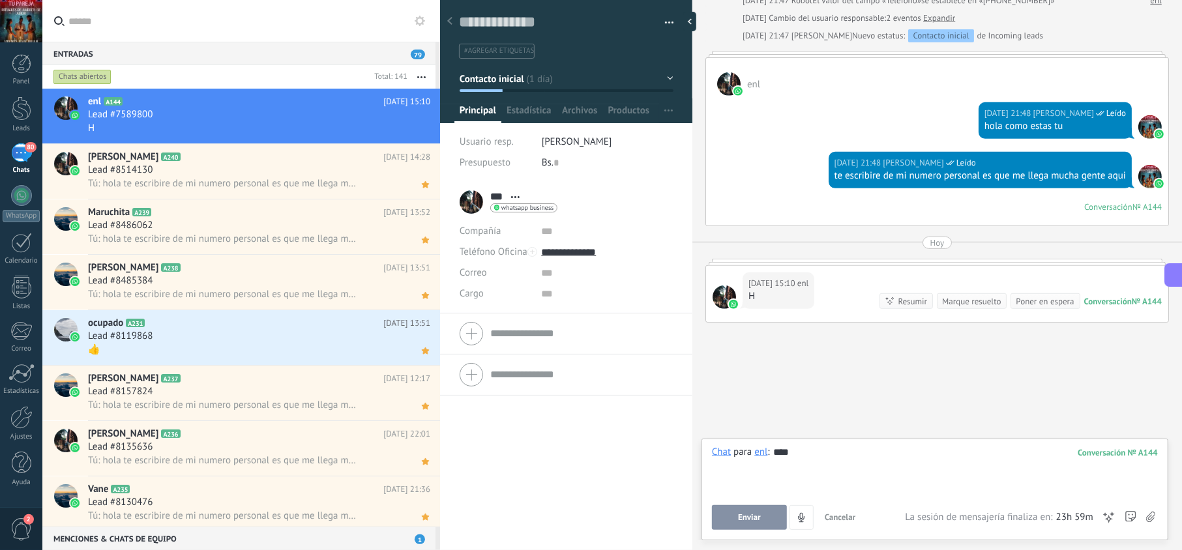
click at [734, 506] on button "Enviar" at bounding box center [749, 517] width 75 height 25
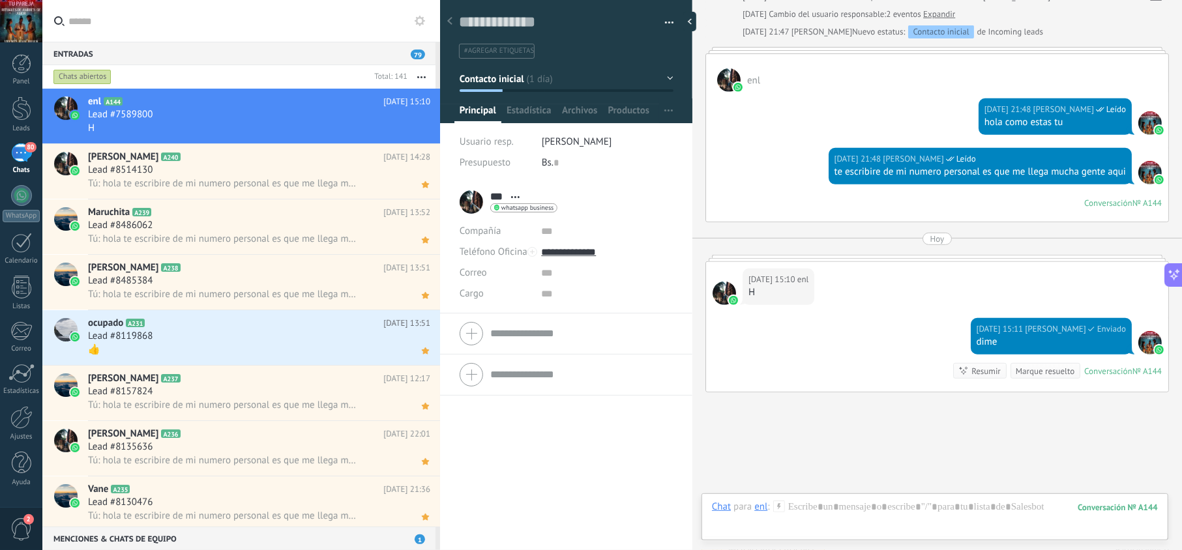
scroll to position [449, 0]
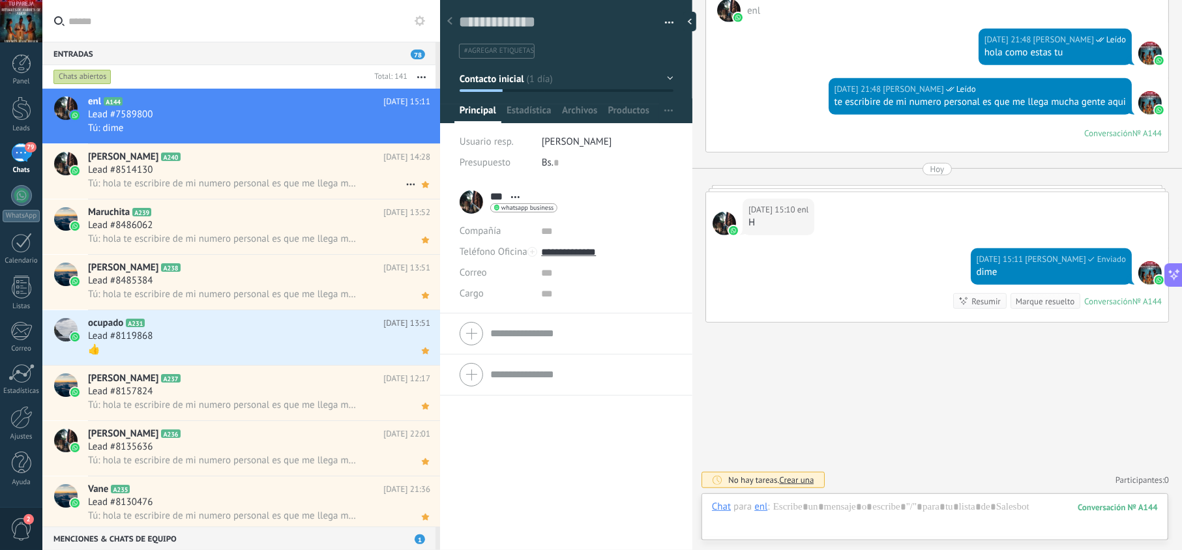
click at [320, 184] on span "Tú: hola te escribire de mi numero personal es que me llega mucha gente aqui" at bounding box center [223, 183] width 271 height 12
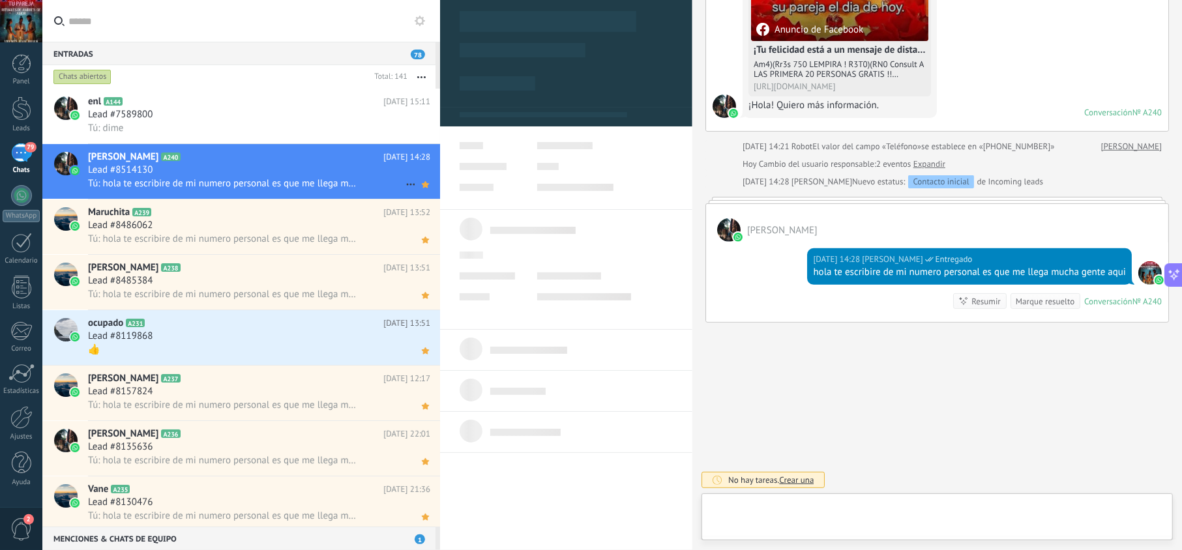
scroll to position [19, 0]
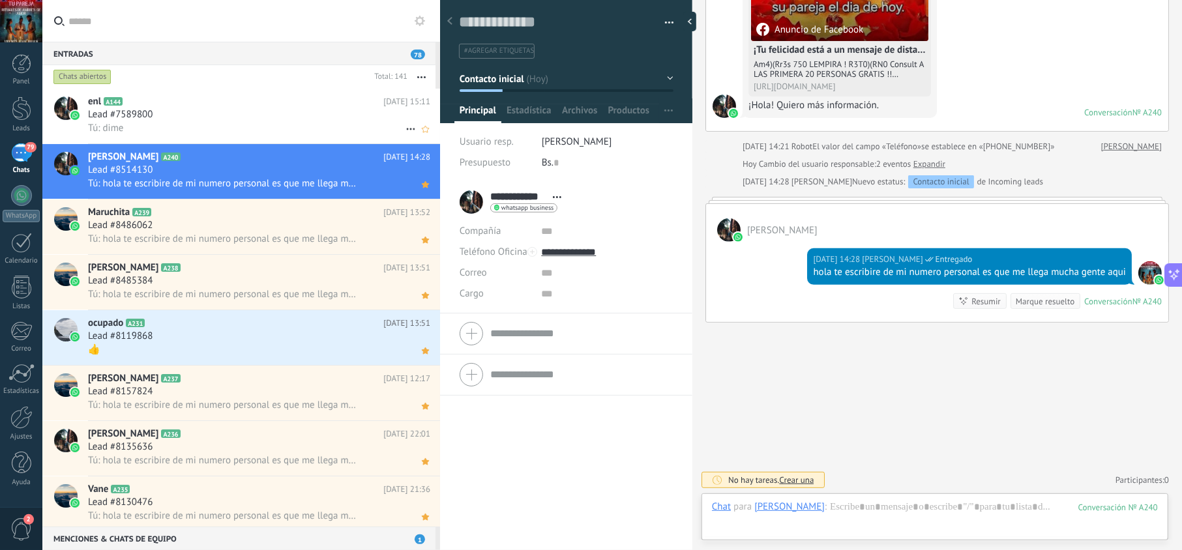
click at [304, 134] on div "Tú: dime" at bounding box center [259, 128] width 342 height 14
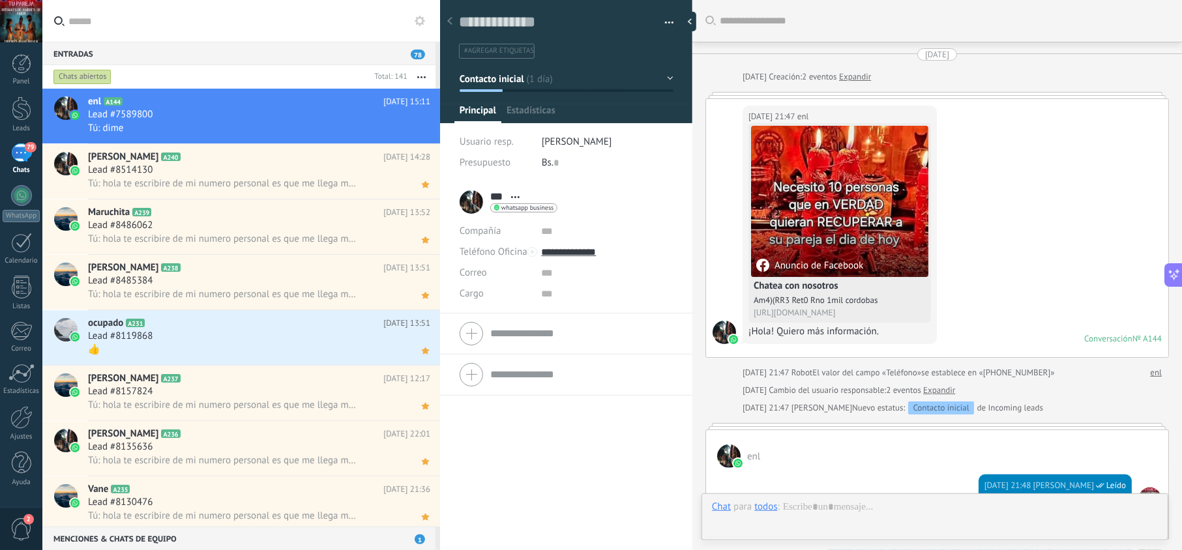
scroll to position [449, 0]
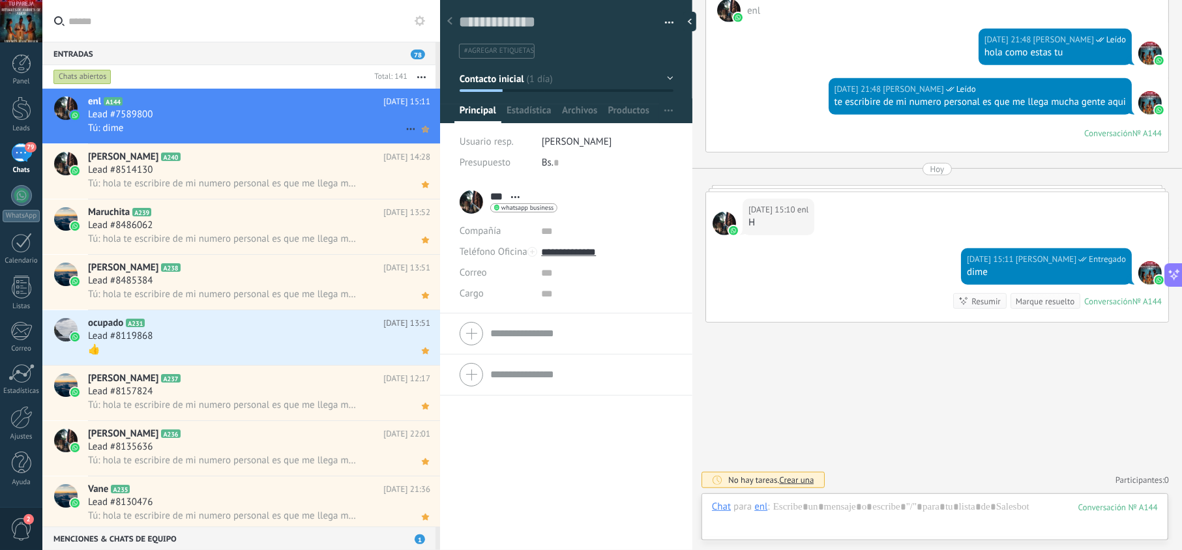
click at [419, 134] on icon at bounding box center [426, 129] width 14 height 16
click at [320, 112] on div "Lead #7589800" at bounding box center [259, 114] width 342 height 13
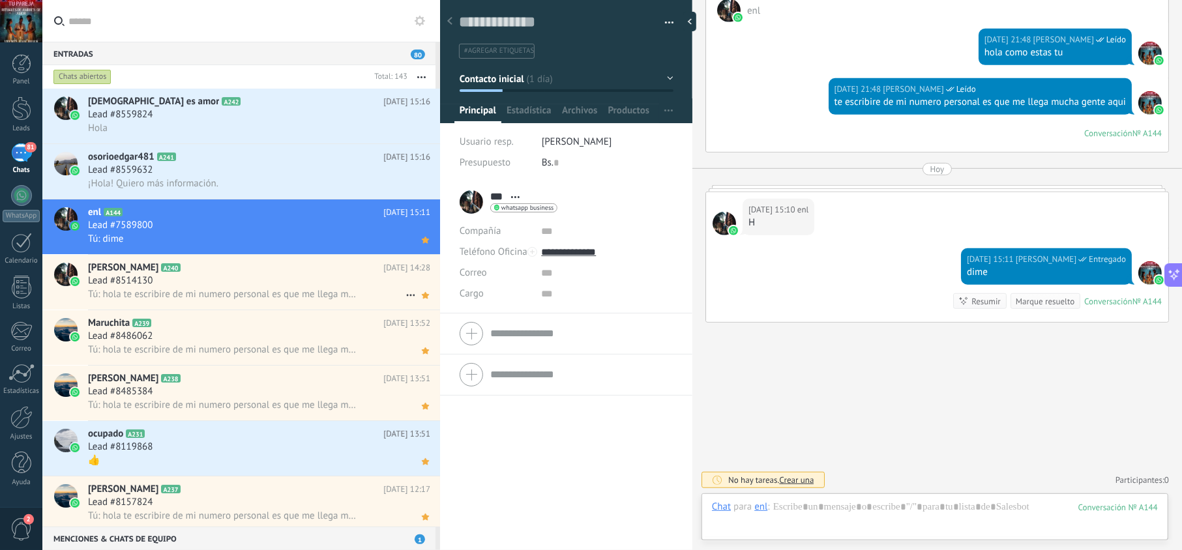
click at [314, 282] on div "Lead #8514130" at bounding box center [259, 281] width 342 height 13
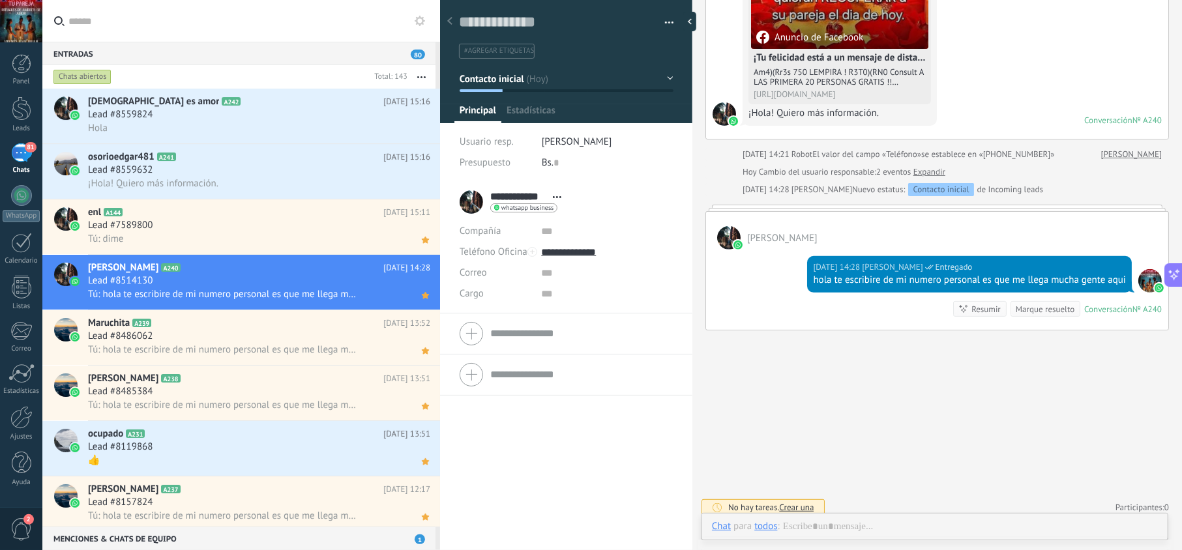
scroll to position [19, 0]
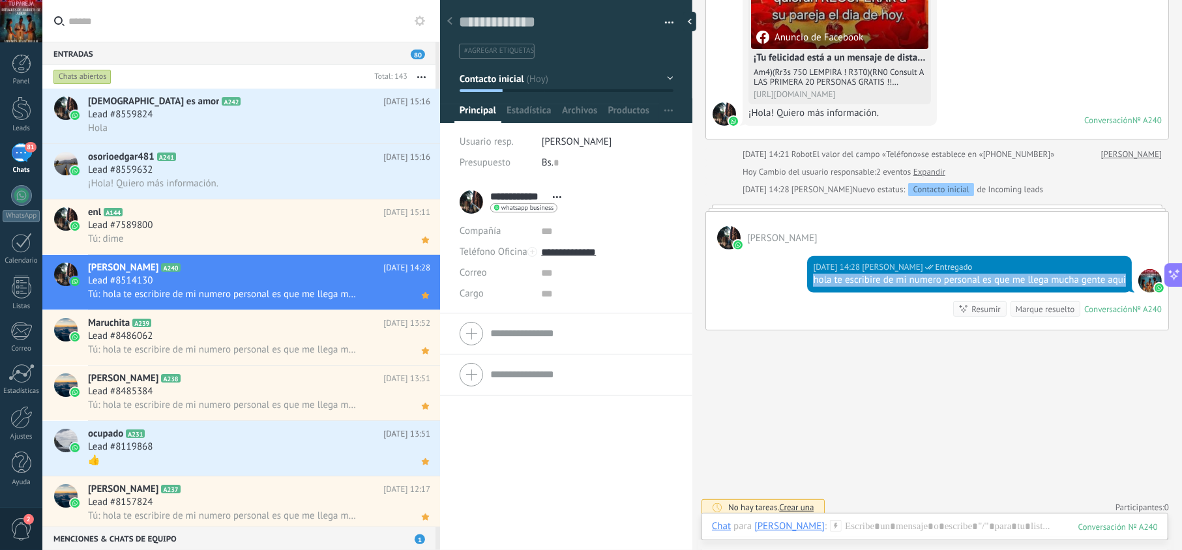
drag, startPoint x: 867, startPoint y: 293, endPoint x: 796, endPoint y: 285, distance: 72.2
click at [796, 285] on div "[DATE] 14:28 [PERSON_NAME] Entregado hola te escribire de mi numero personal es…" at bounding box center [937, 290] width 462 height 80
copy div "hola te escribire de mi numero personal es que me llega mucha gente aqui"
click at [324, 177] on div "¡Hola! Quiero más información." at bounding box center [259, 184] width 342 height 14
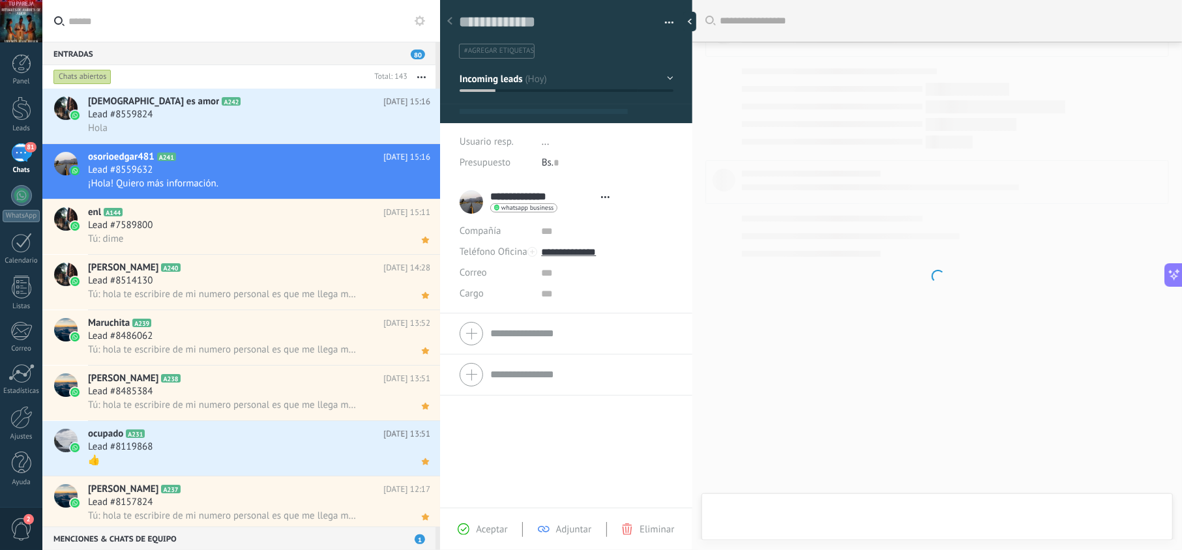
scroll to position [19, 0]
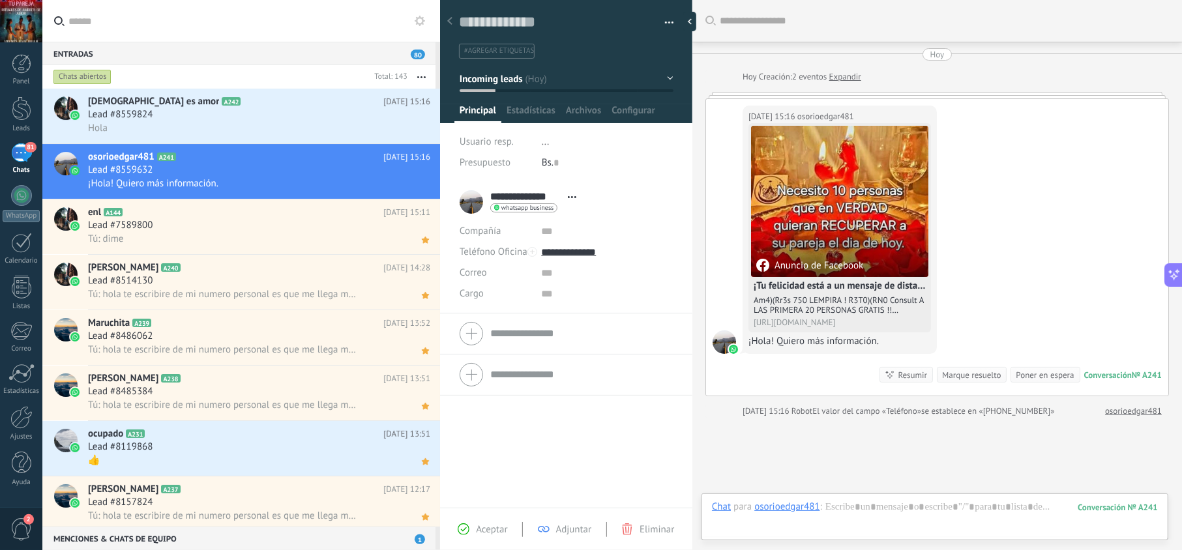
click at [463, 531] on use at bounding box center [464, 530] width 12 height 12
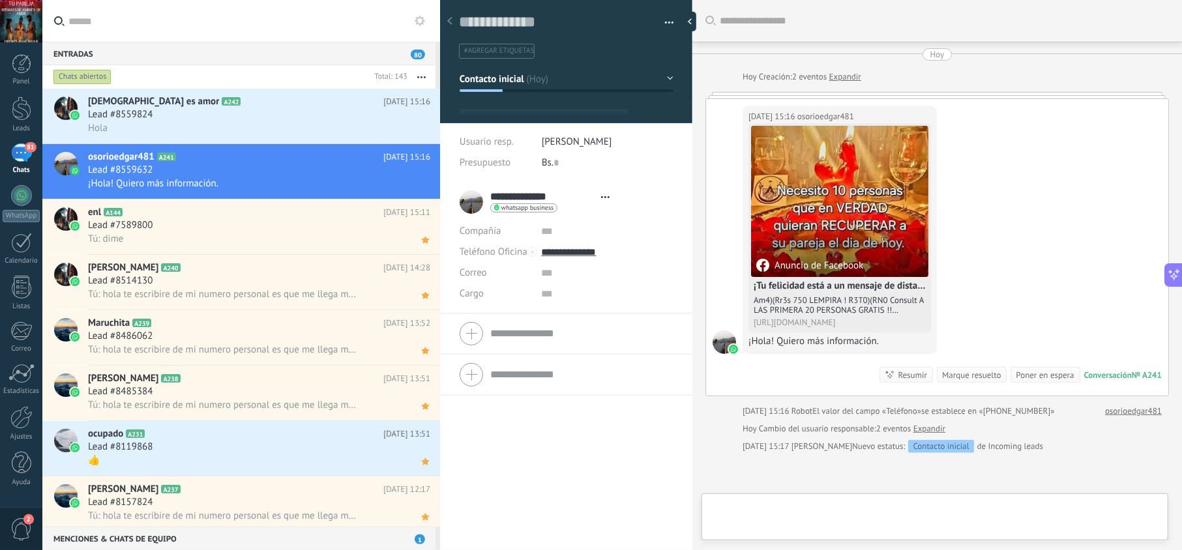
type textarea "**********"
click at [867, 507] on div at bounding box center [935, 520] width 446 height 39
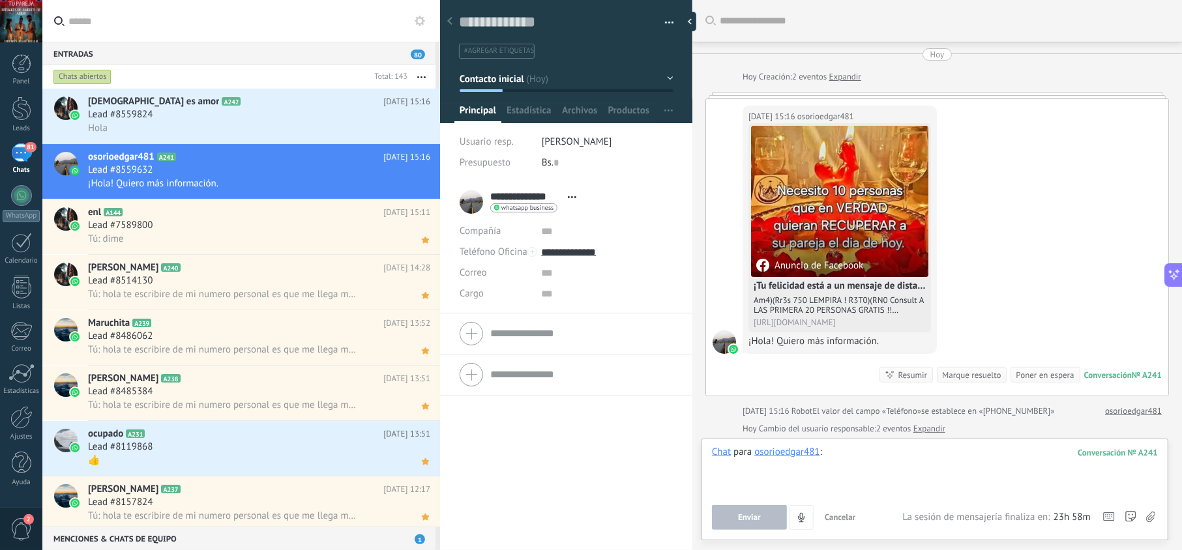
paste div
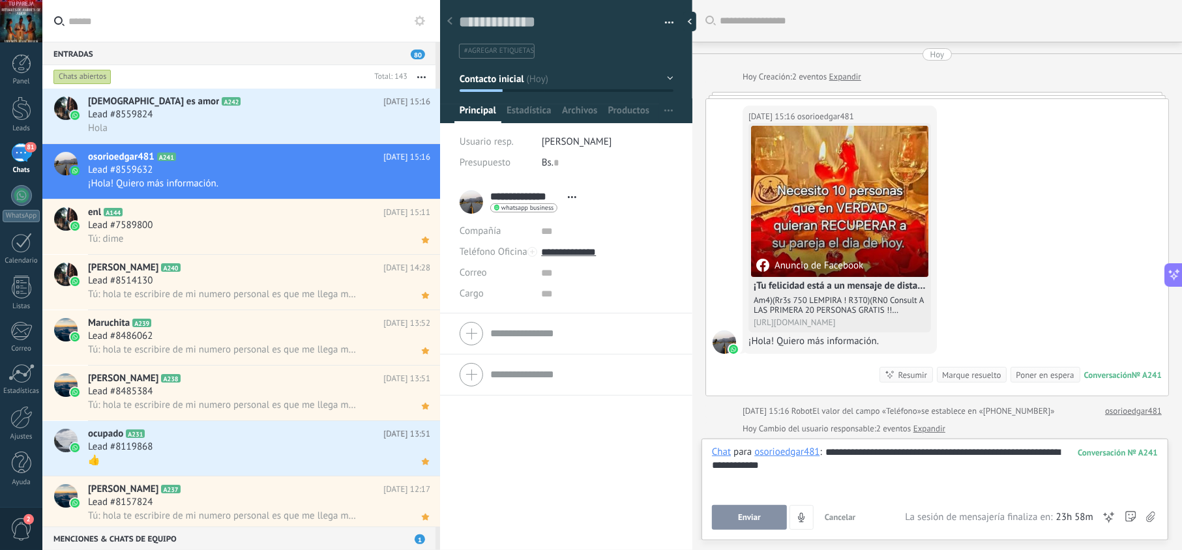
click at [766, 513] on button "Enviar" at bounding box center [749, 517] width 75 height 25
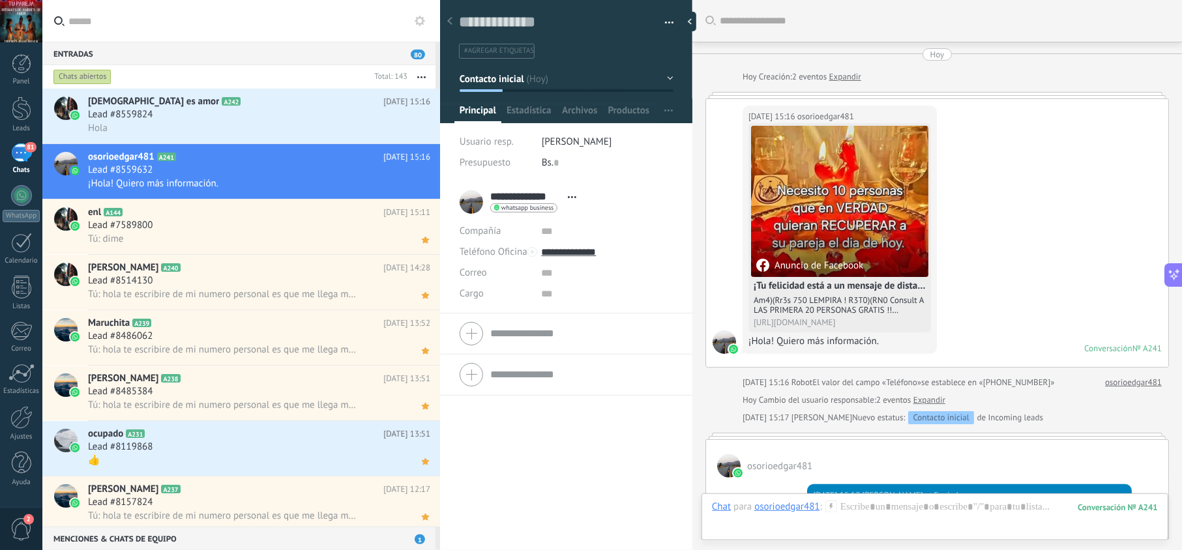
scroll to position [95, 0]
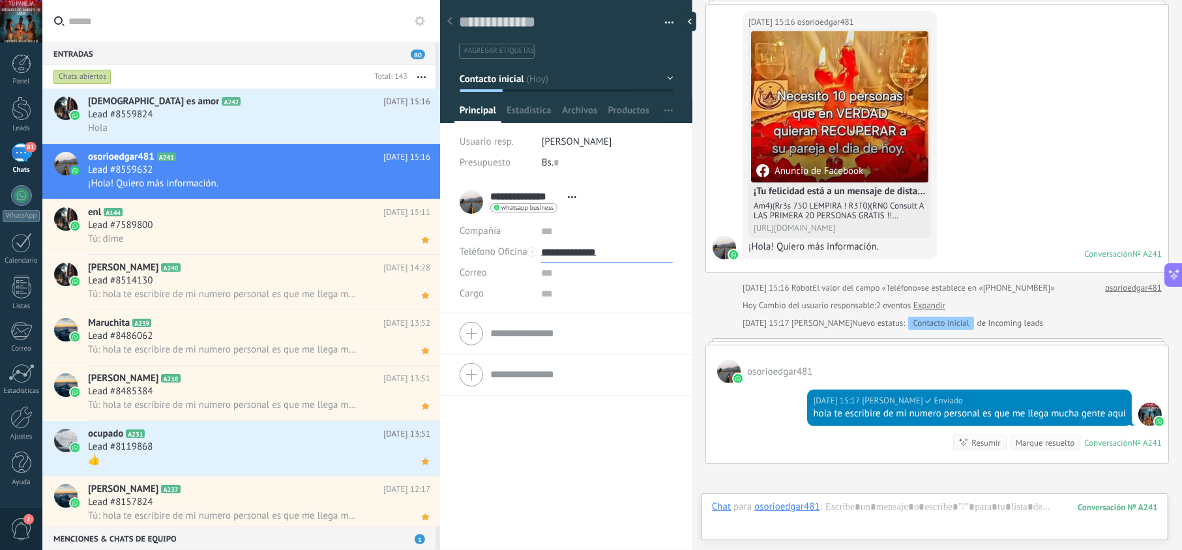
click at [588, 260] on input "**********" at bounding box center [606, 252] width 131 height 21
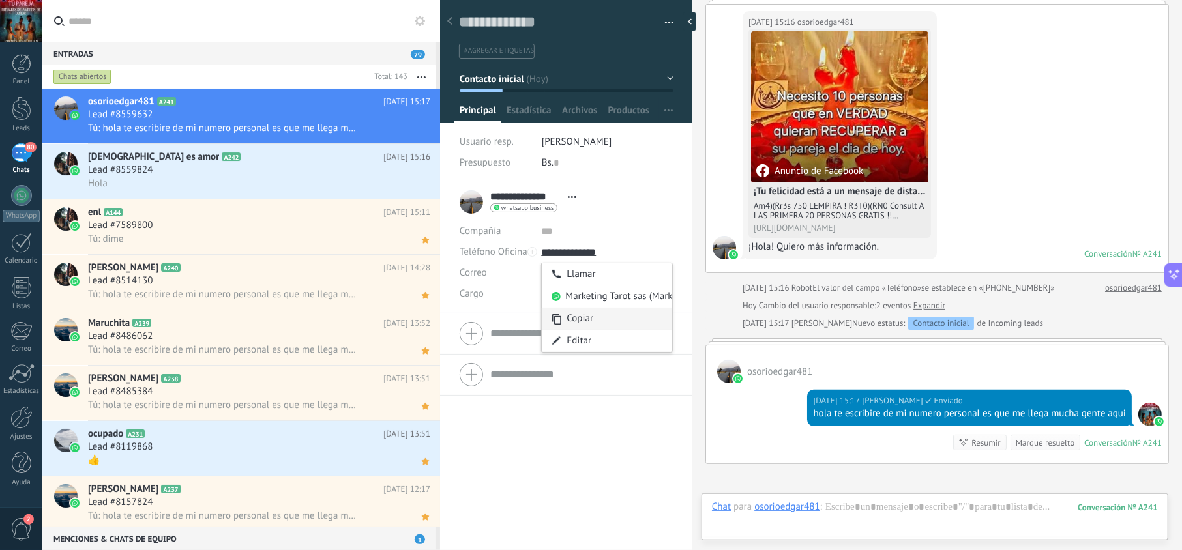
type input "**********"
click at [596, 314] on div "Copiar" at bounding box center [607, 319] width 130 height 22
click at [421, 136] on icon at bounding box center [426, 129] width 14 height 16
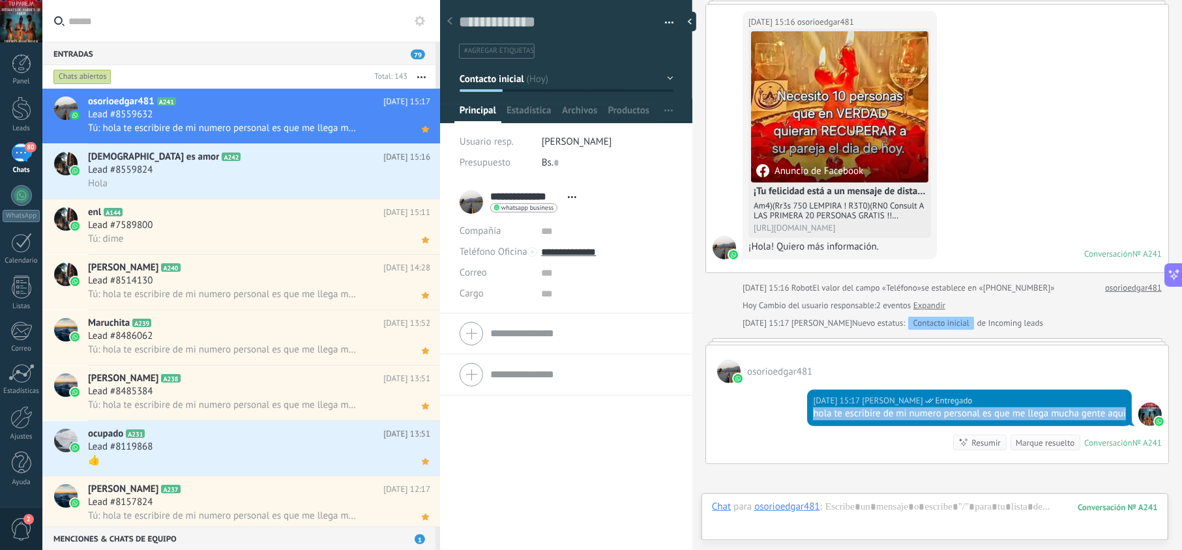
drag, startPoint x: 843, startPoint y: 423, endPoint x: 806, endPoint y: 410, distance: 38.8
click at [807, 410] on div "[DATE] 15:17 [PERSON_NAME] Entregado hola te escribire de mi numero personal es…" at bounding box center [969, 408] width 325 height 37
copy div "hola te escribire de mi numero personal es que me llega mucha gente aqui"
click at [275, 181] on div "Hola" at bounding box center [259, 184] width 342 height 14
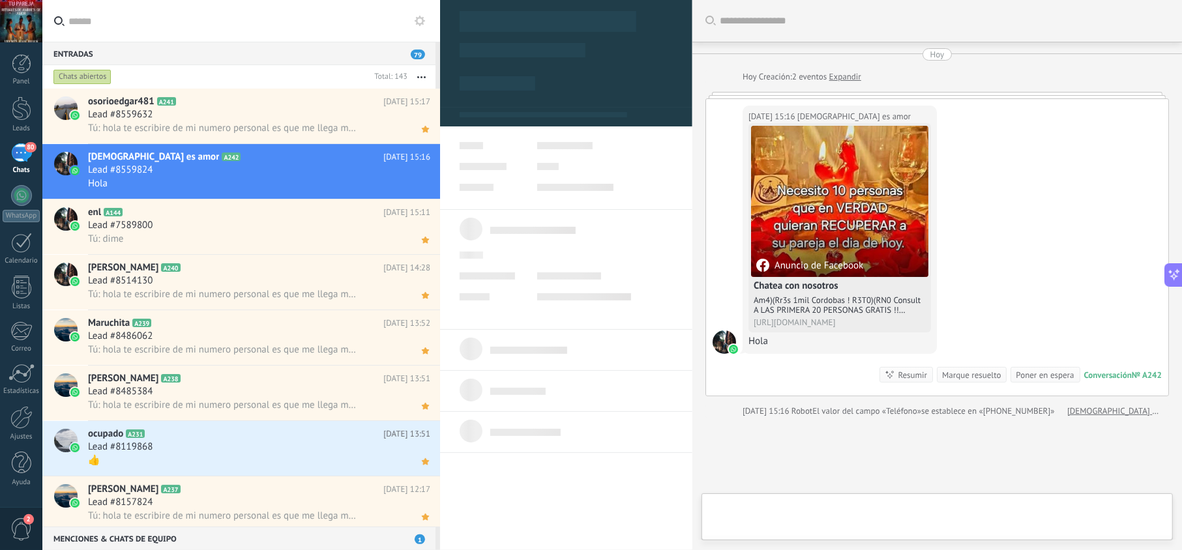
scroll to position [19, 0]
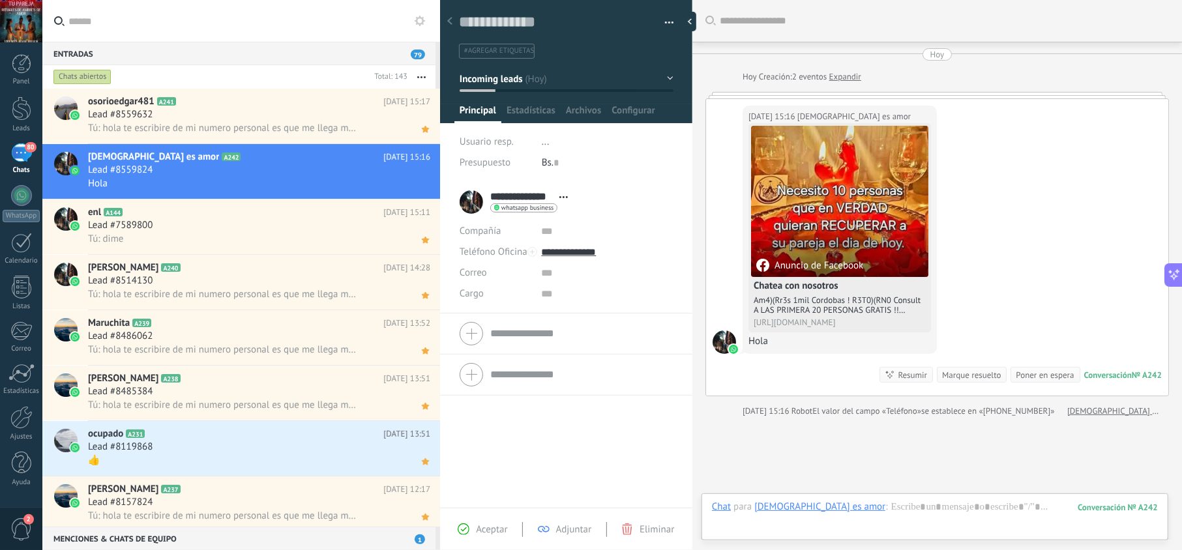
click at [494, 535] on span "Aceptar" at bounding box center [491, 530] width 31 height 12
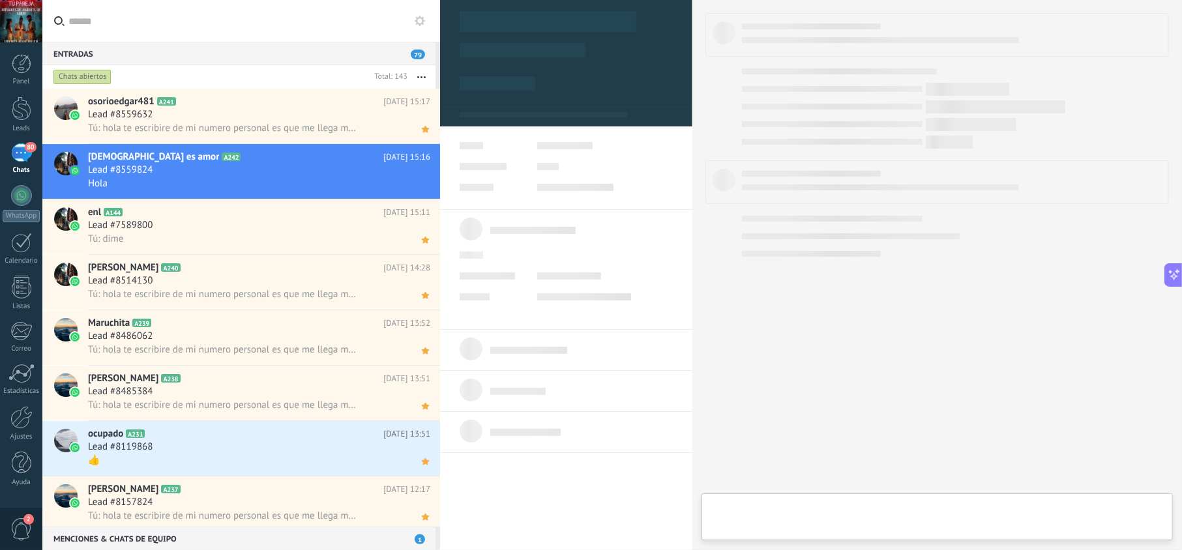
type textarea "**********"
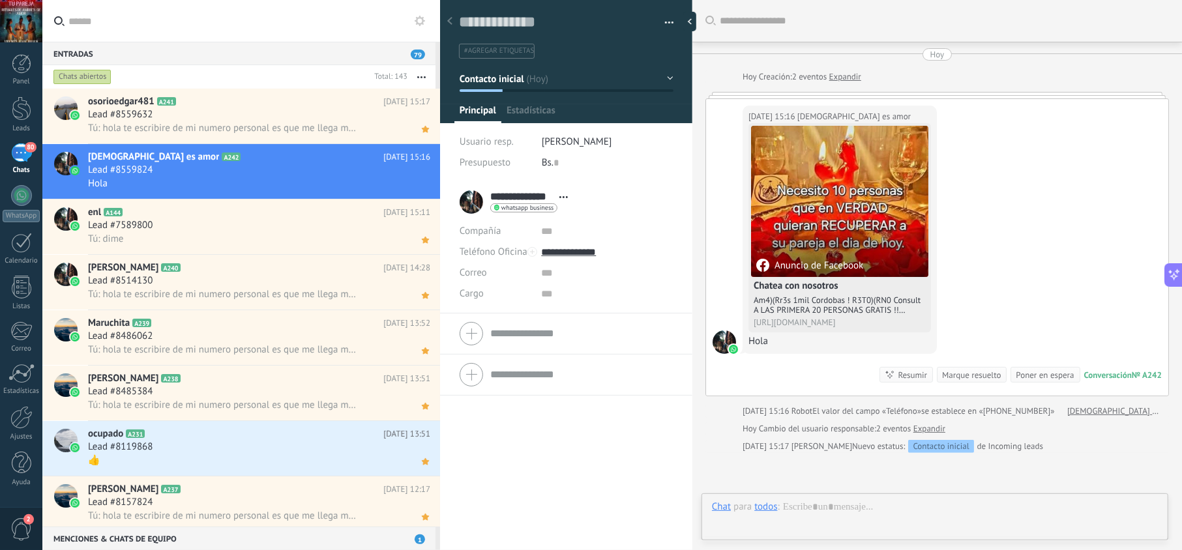
scroll to position [19, 0]
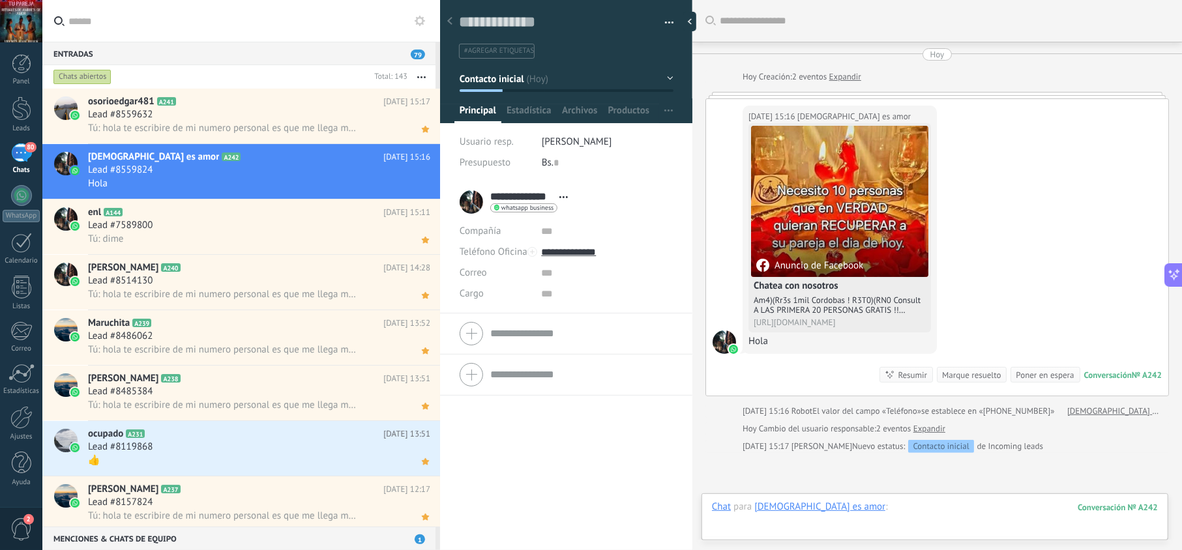
click at [843, 510] on div at bounding box center [935, 520] width 446 height 39
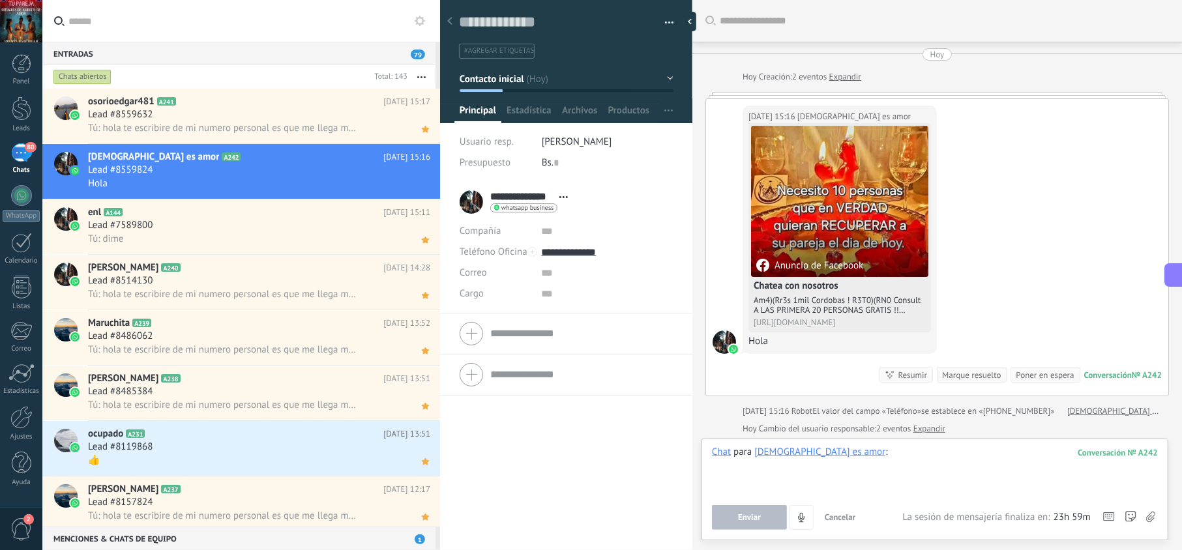
paste div
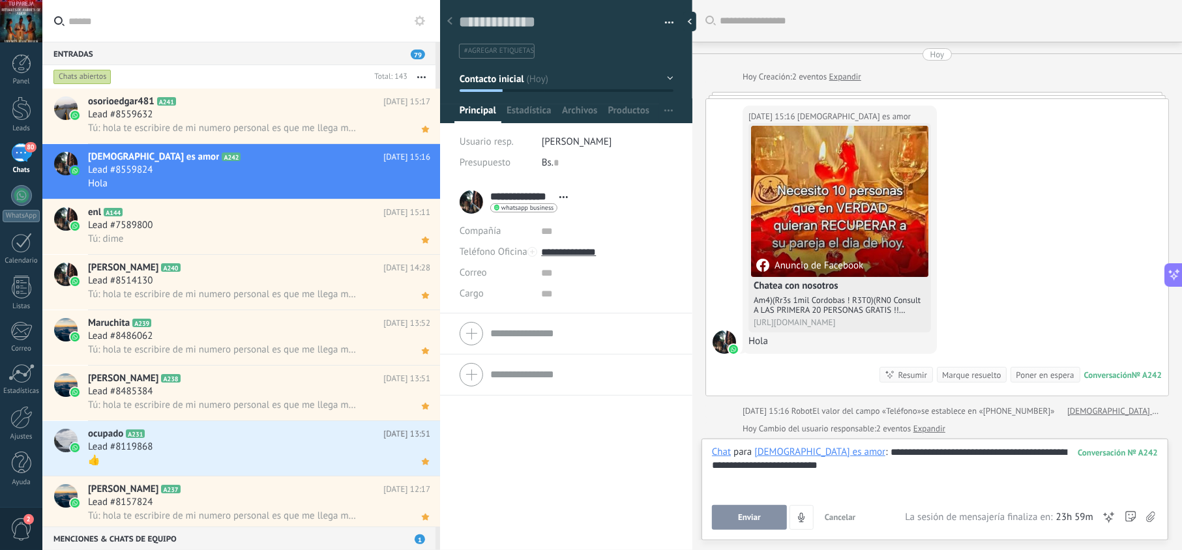
click at [755, 514] on span "Enviar" at bounding box center [749, 517] width 23 height 9
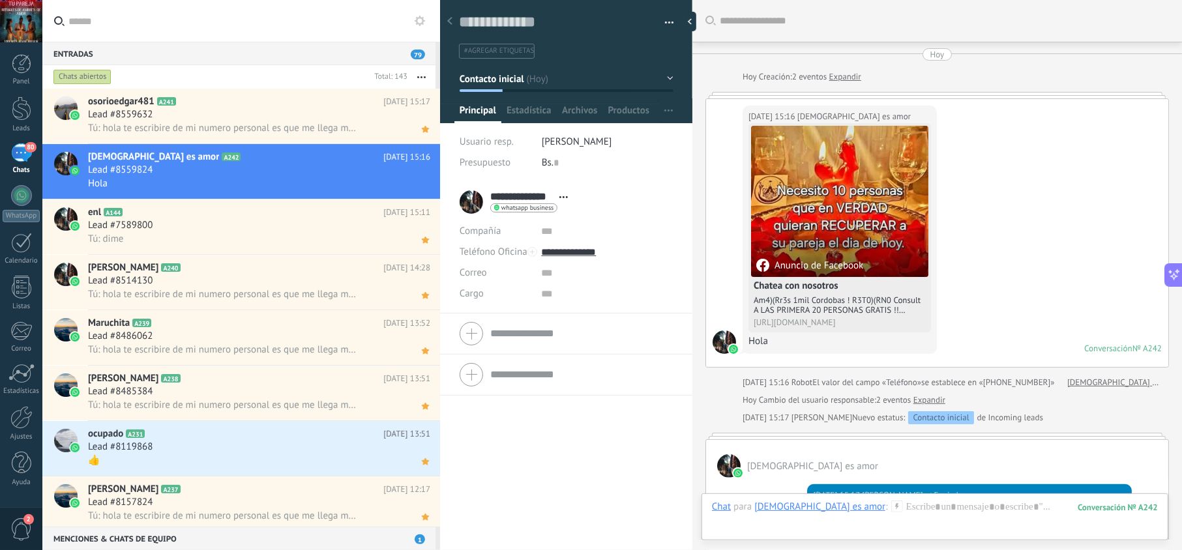
scroll to position [95, 0]
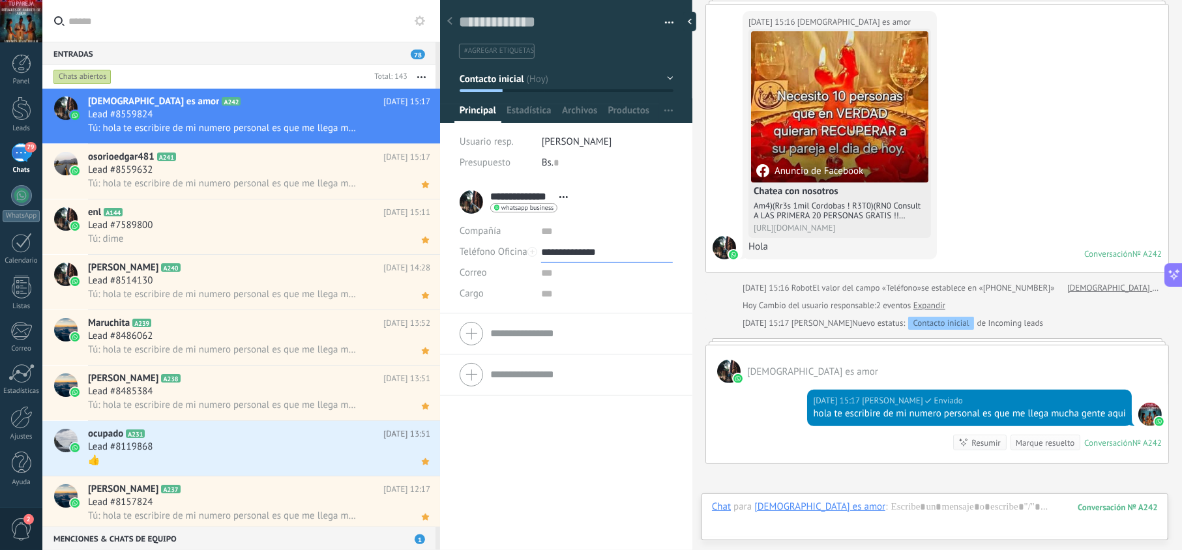
click at [593, 254] on input "**********" at bounding box center [606, 252] width 131 height 21
type input "**********"
click at [574, 318] on div "Copiar" at bounding box center [607, 319] width 130 height 22
click at [424, 136] on icon at bounding box center [426, 129] width 14 height 16
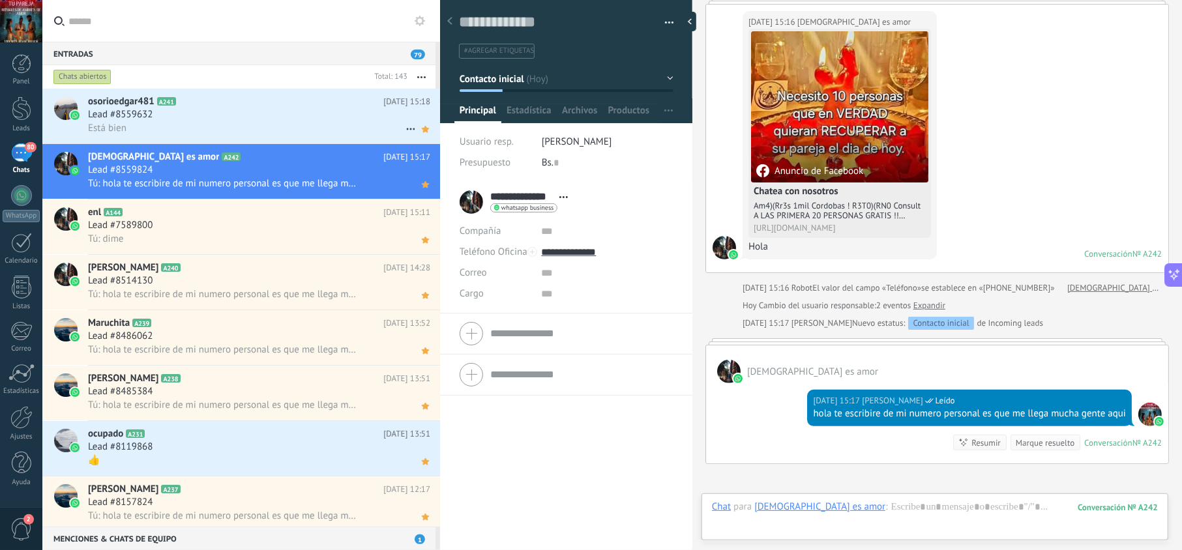
click at [301, 115] on div "Lead #8559632" at bounding box center [259, 114] width 342 height 13
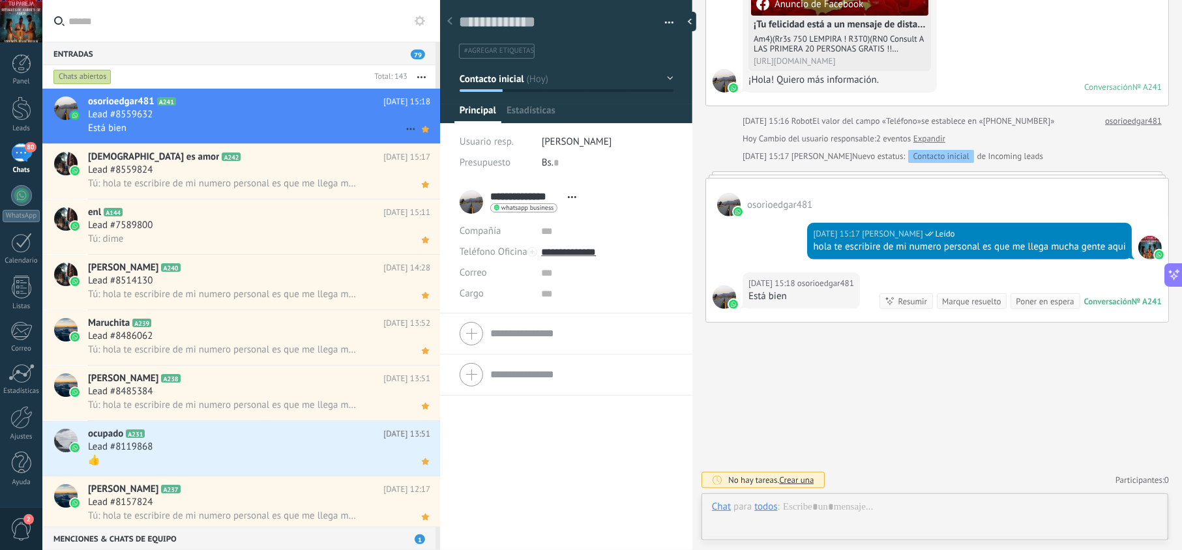
scroll to position [19, 0]
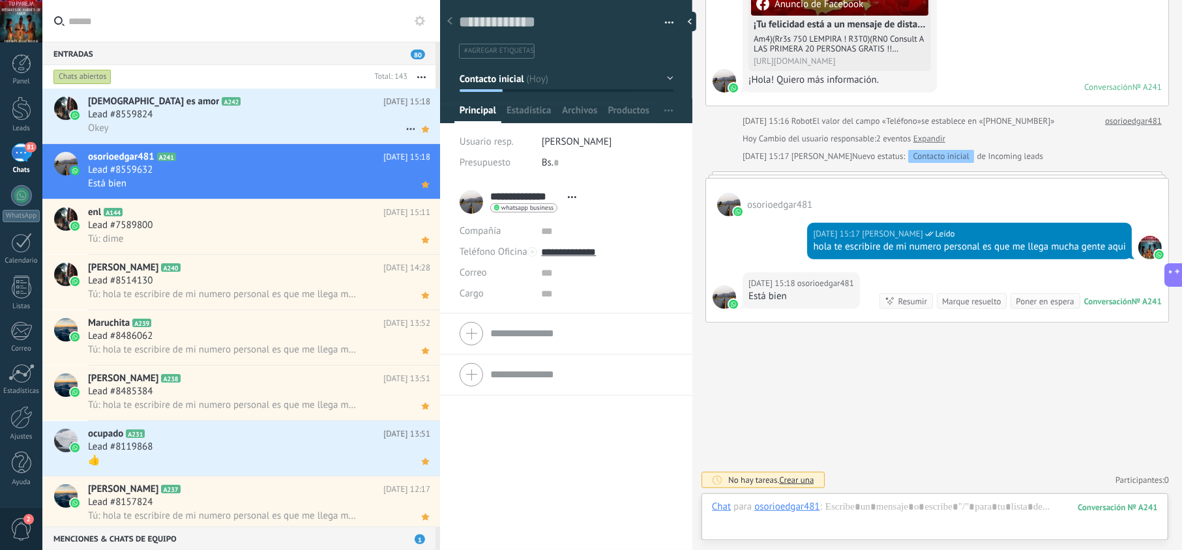
click at [196, 133] on div "Okey" at bounding box center [259, 128] width 342 height 14
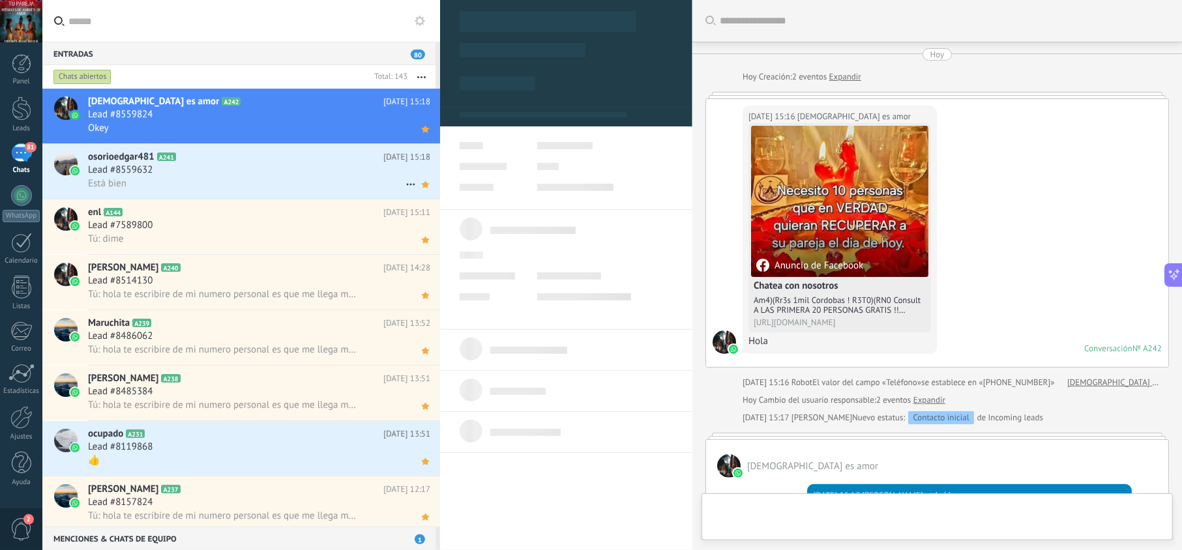
type textarea "**********"
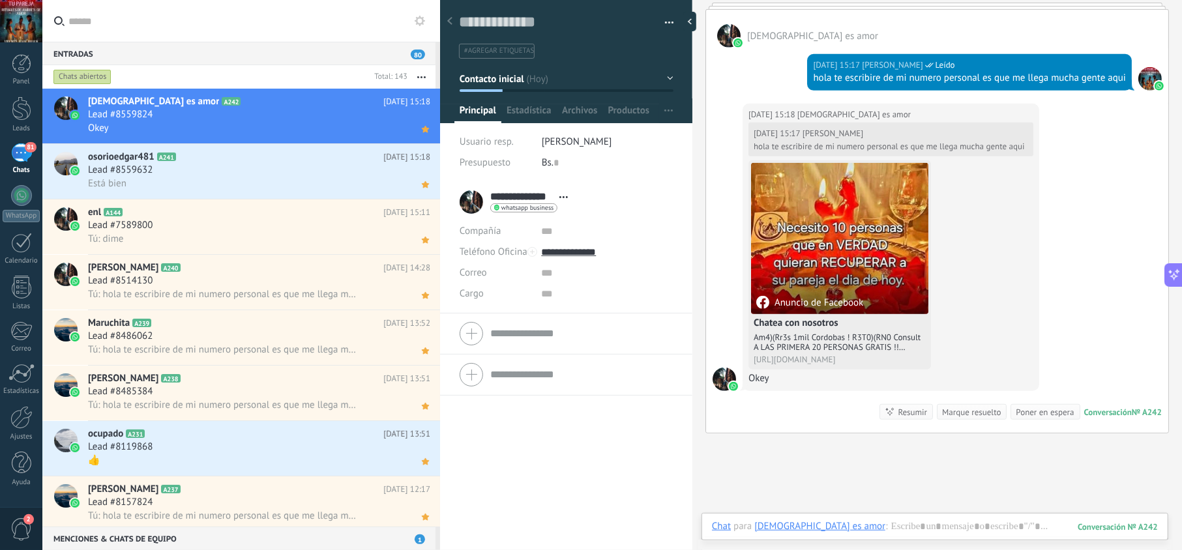
scroll to position [557, 0]
